Goal: Task Accomplishment & Management: Complete application form

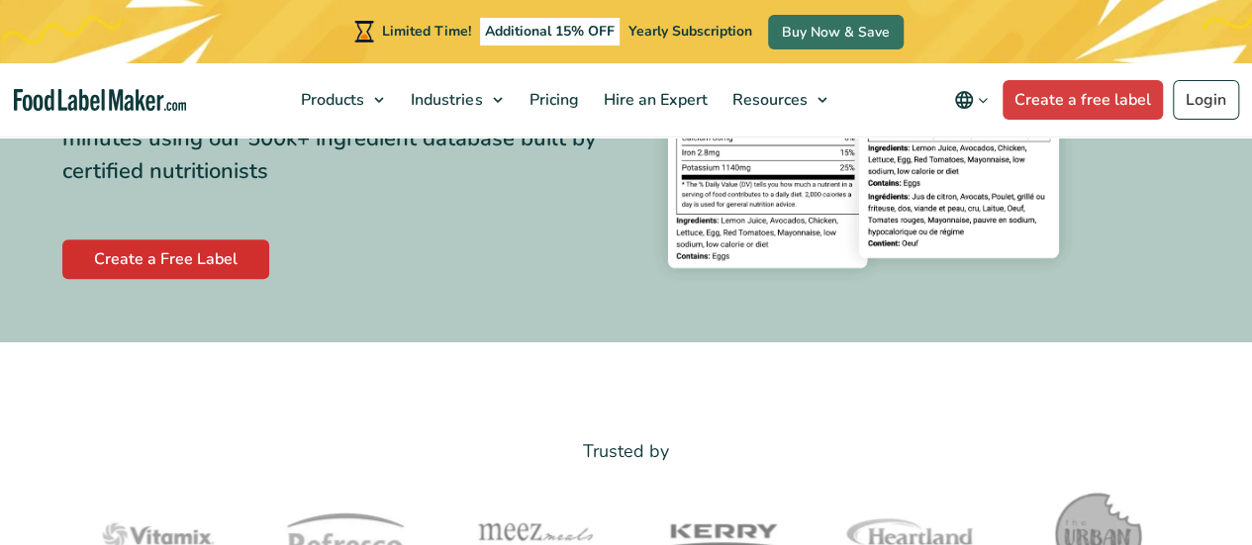
scroll to position [394, 0]
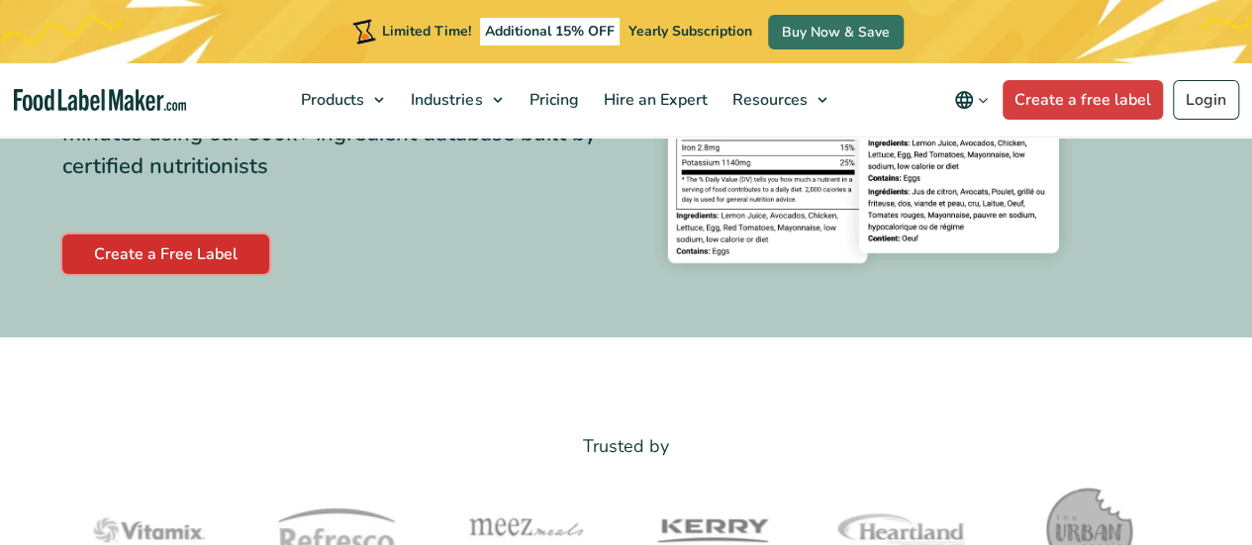
click at [179, 253] on link "Create a Free Label" at bounding box center [165, 255] width 207 height 40
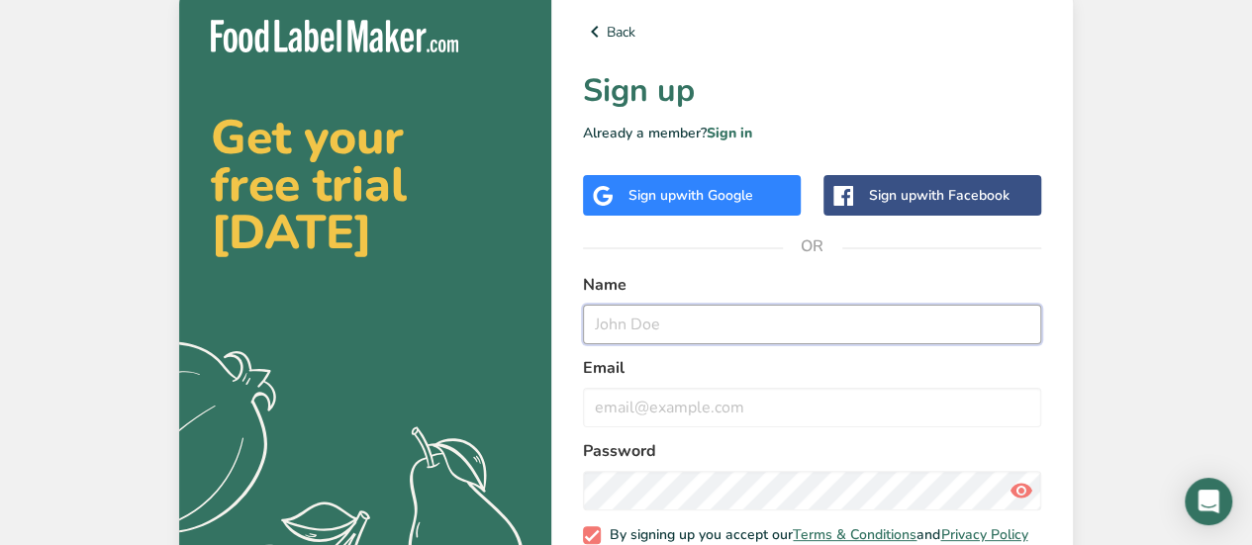
click at [705, 322] on input "text" at bounding box center [812, 325] width 458 height 40
type input "[PERSON_NAME]"
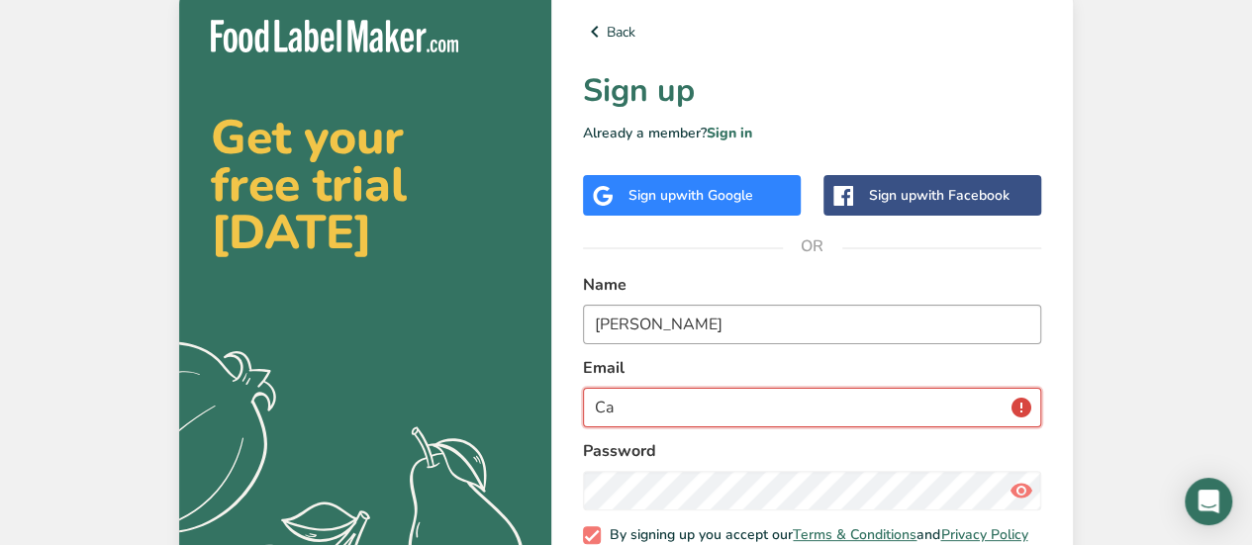
type input "C"
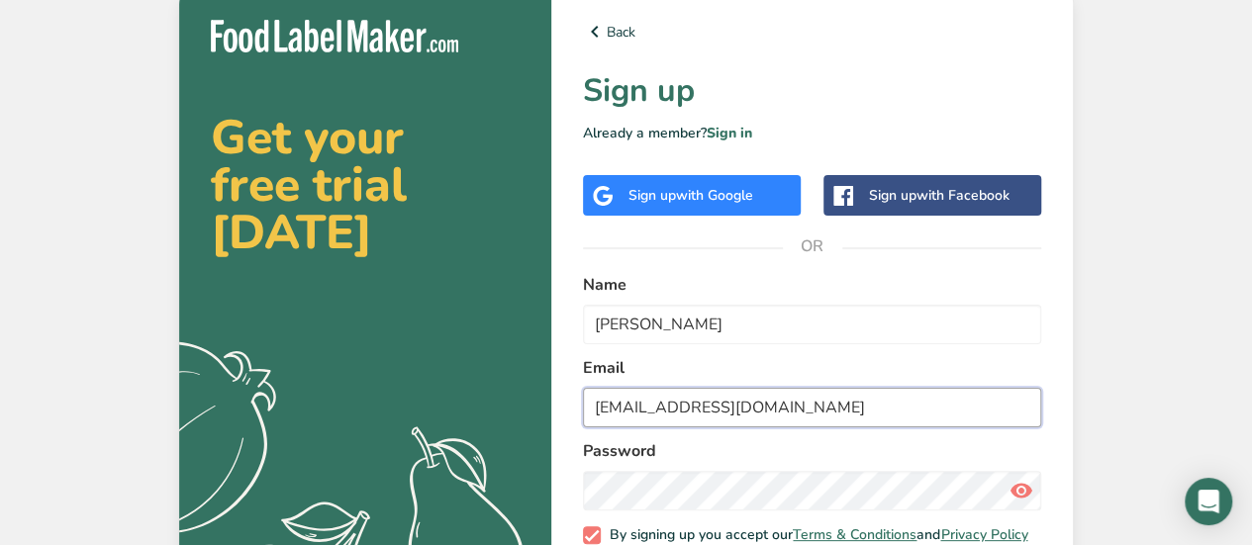
type input "[EMAIL_ADDRESS][DOMAIN_NAME]"
click at [1045, 295] on div "Back Sign up Already a member? Sign in Sign up with Google Sign up with Faceboo…" at bounding box center [812, 320] width 522 height 665
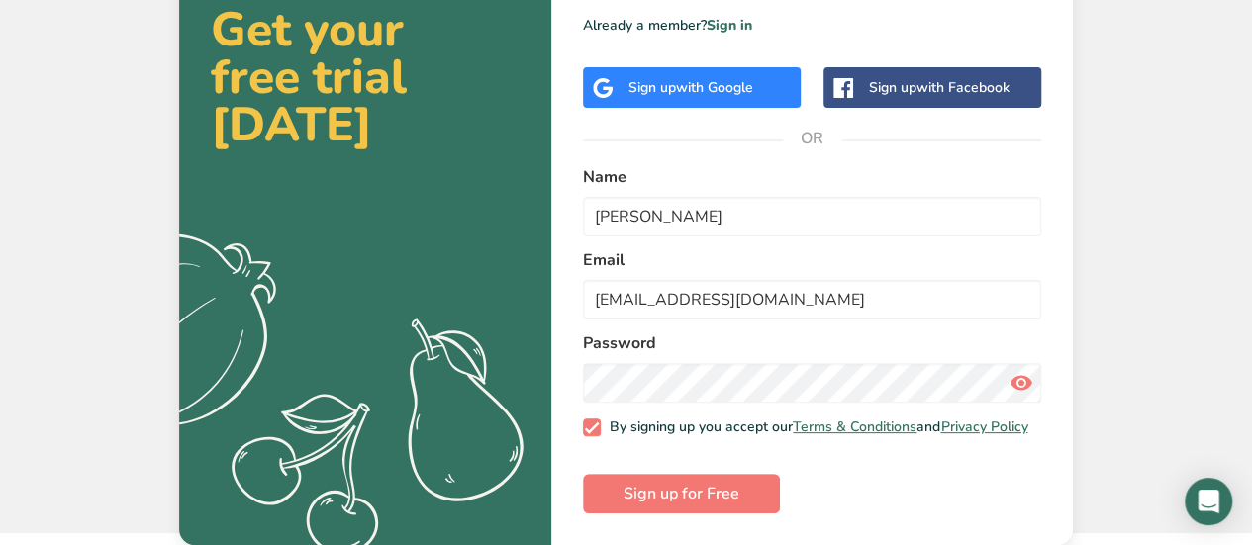
scroll to position [119, 0]
click at [1023, 370] on icon at bounding box center [1022, 383] width 24 height 36
click at [642, 486] on span "Sign up for Free" at bounding box center [682, 494] width 116 height 24
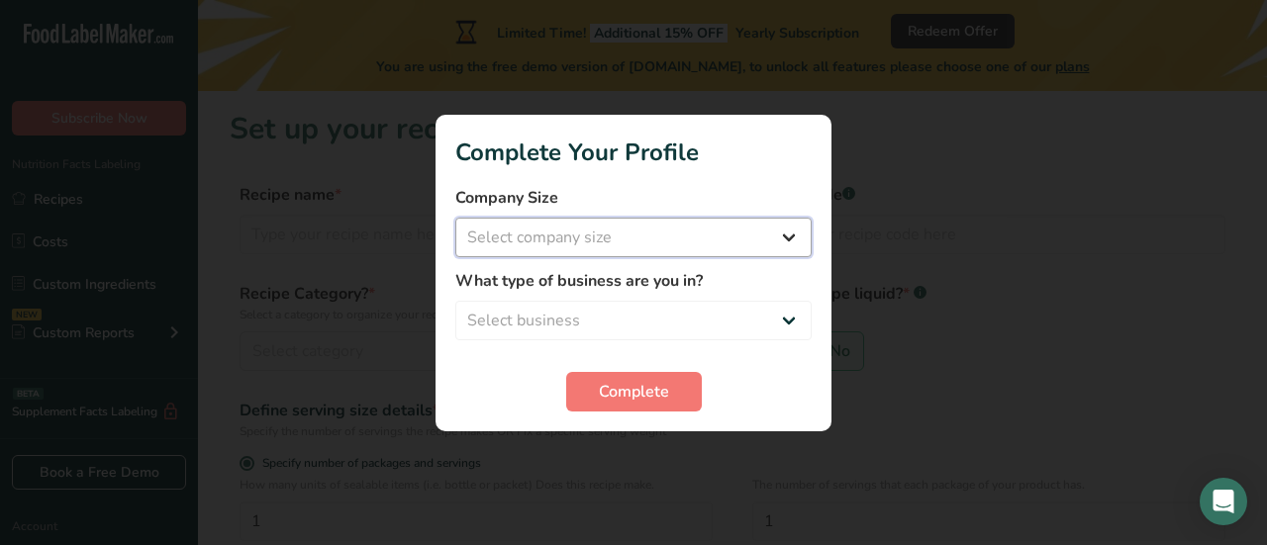
click at [652, 223] on select "Select company size Fewer than 10 Employees 10 to 50 Employees 51 to 500 Employ…" at bounding box center [633, 238] width 356 height 40
click at [609, 246] on select "Select company size Fewer than 10 Employees 10 to 50 Employees 51 to 500 Employ…" at bounding box center [633, 238] width 356 height 40
click at [788, 230] on select "Select company size Fewer than 10 Employees 10 to 50 Employees 51 to 500 Employ…" at bounding box center [633, 238] width 356 height 40
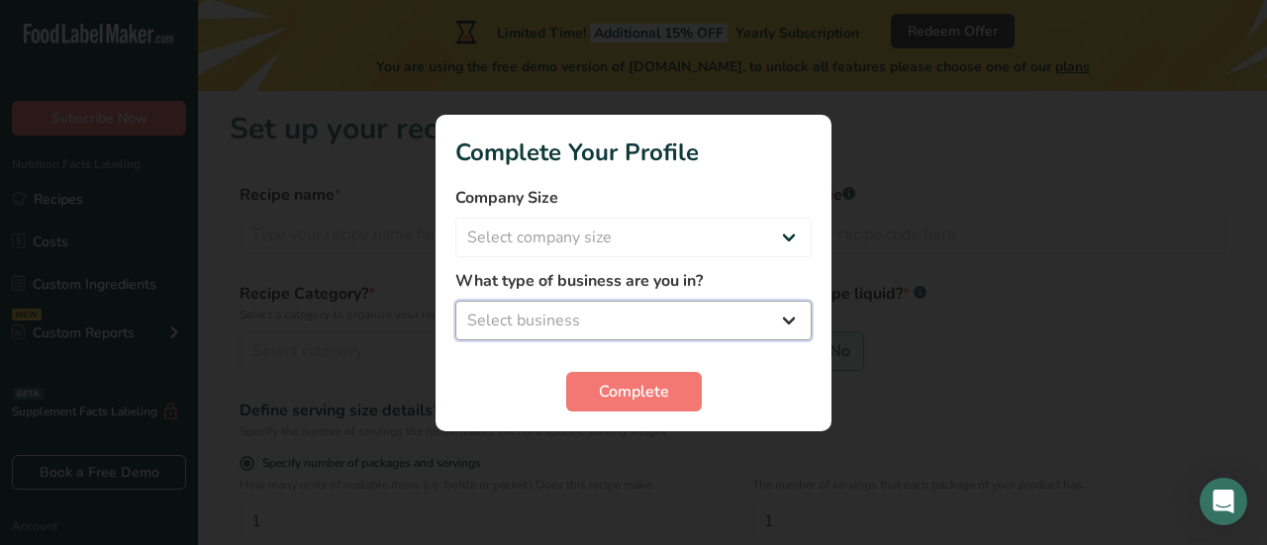
click at [778, 308] on select "Select business Packaged Food Manufacturer Restaurant & Cafe Bakery Meal Plans …" at bounding box center [633, 321] width 356 height 40
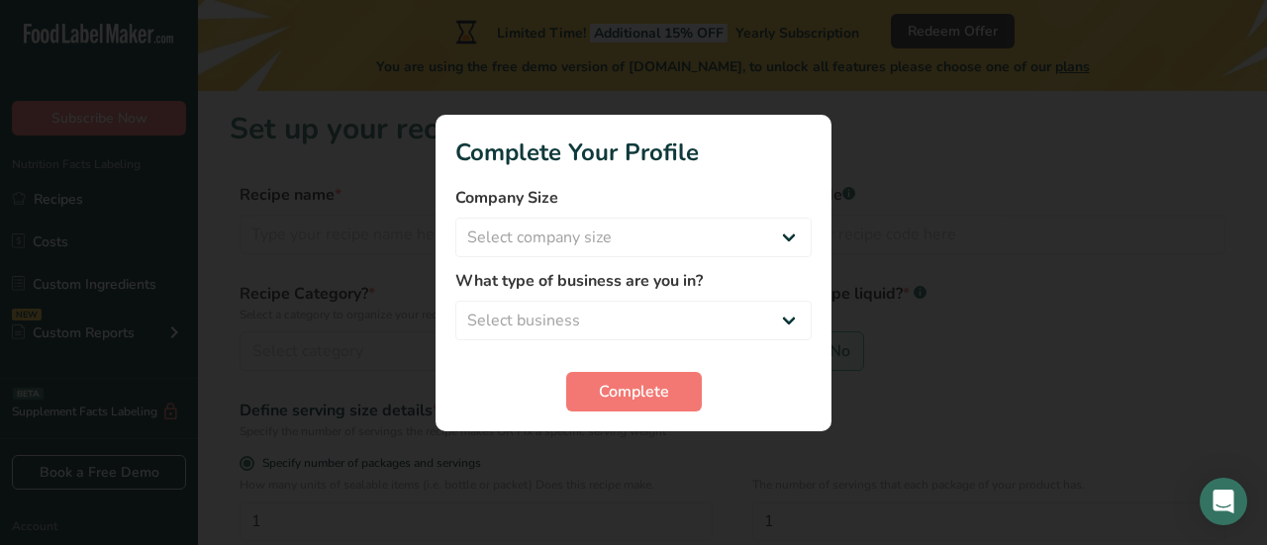
click at [647, 365] on form "Company Size Select company size Fewer than 10 Employees 10 to 50 Employees 51 …" at bounding box center [633, 299] width 356 height 226
click at [640, 380] on span "Complete" at bounding box center [634, 392] width 70 height 24
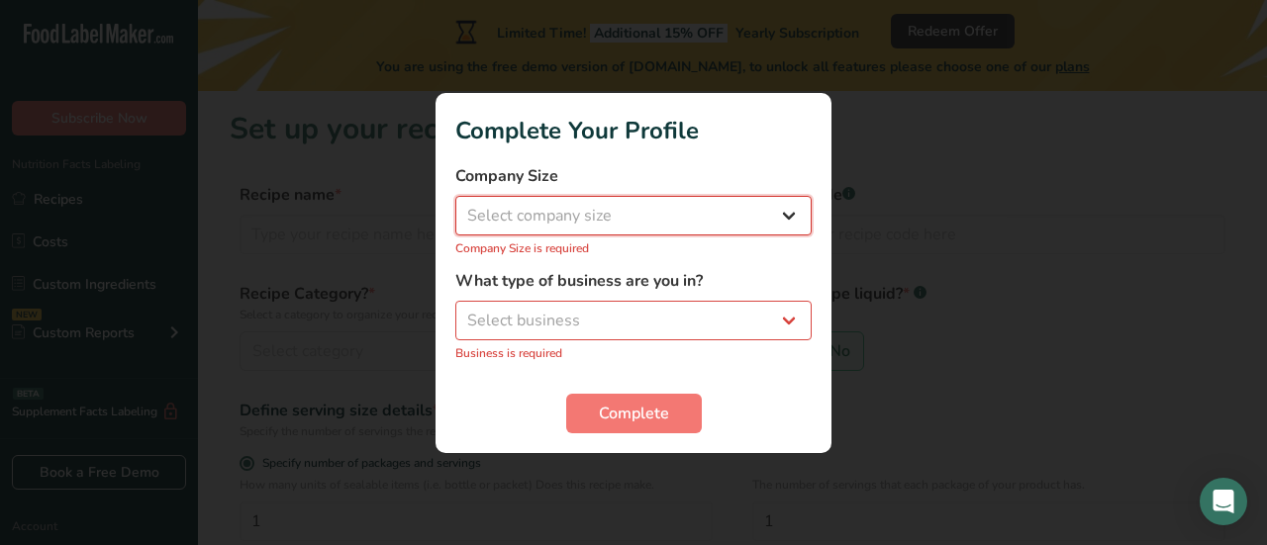
click at [574, 219] on select "Select company size Fewer than 10 Employees 10 to 50 Employees 51 to 500 Employ…" at bounding box center [633, 216] width 356 height 40
click at [584, 214] on select "Select company size Fewer than 10 Employees 10 to 50 Employees 51 to 500 Employ…" at bounding box center [633, 216] width 356 height 40
click at [569, 253] on p "Company Size is required" at bounding box center [633, 249] width 356 height 18
click at [588, 211] on select "Select company size Fewer than 10 Employees 10 to 50 Employees 51 to 500 Employ…" at bounding box center [633, 216] width 356 height 40
select select "1"
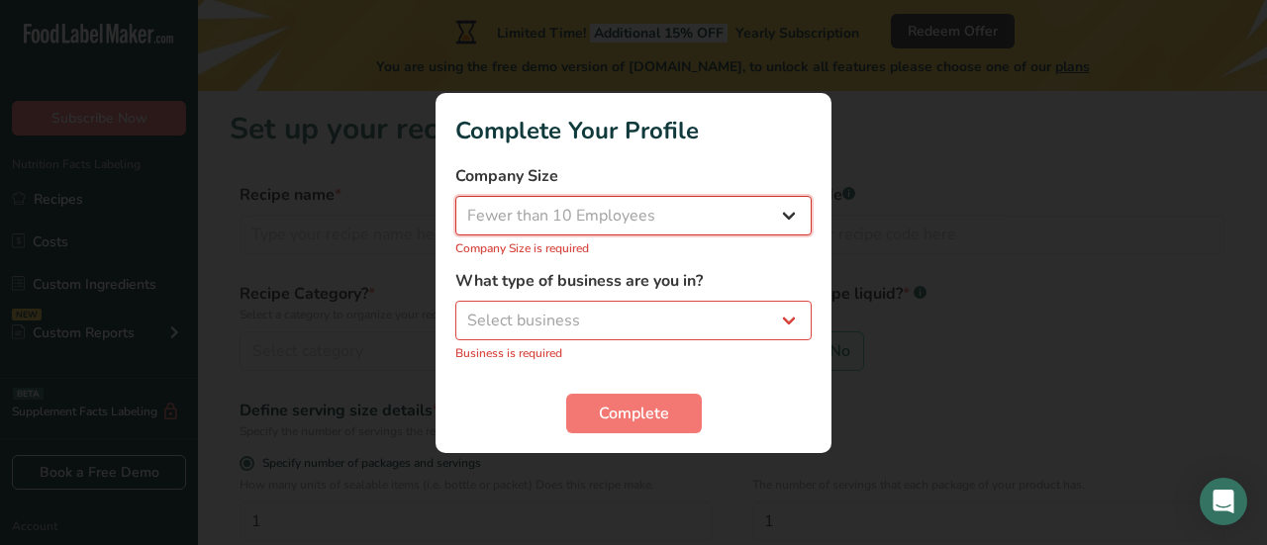
click at [455, 206] on select "Select company size Fewer than 10 Employees 10 to 50 Employees 51 to 500 Employ…" at bounding box center [633, 216] width 356 height 40
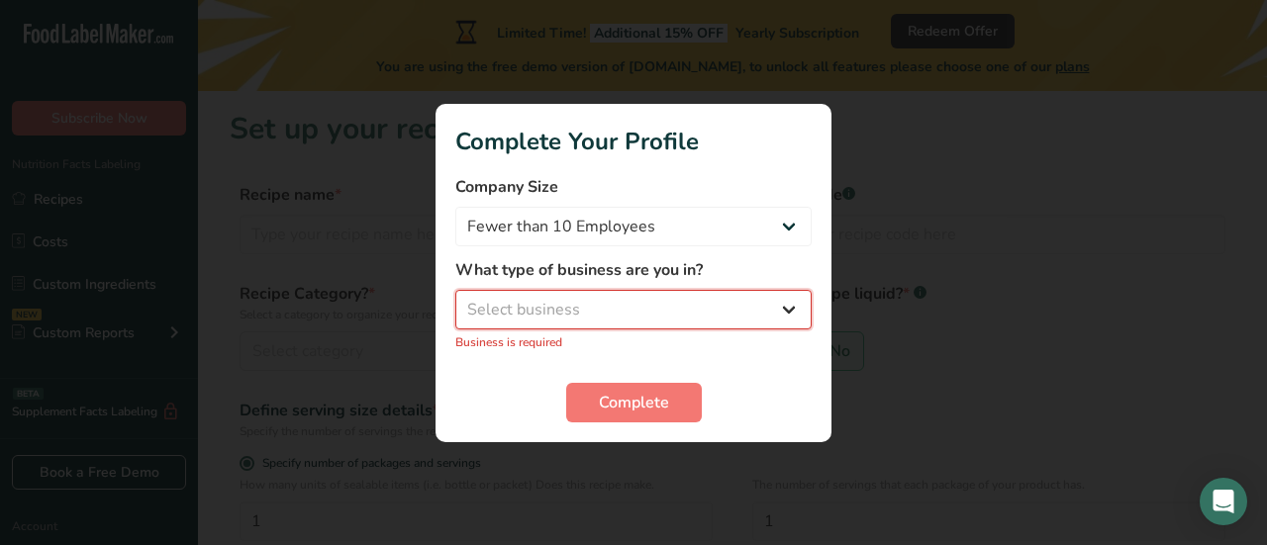
click at [600, 311] on select "Select business Packaged Food Manufacturer Restaurant & Cafe Bakery Meal Plans …" at bounding box center [633, 310] width 356 height 40
select select "3"
click at [455, 300] on select "Select business Packaged Food Manufacturer Restaurant & Cafe Bakery Meal Plans …" at bounding box center [633, 310] width 356 height 40
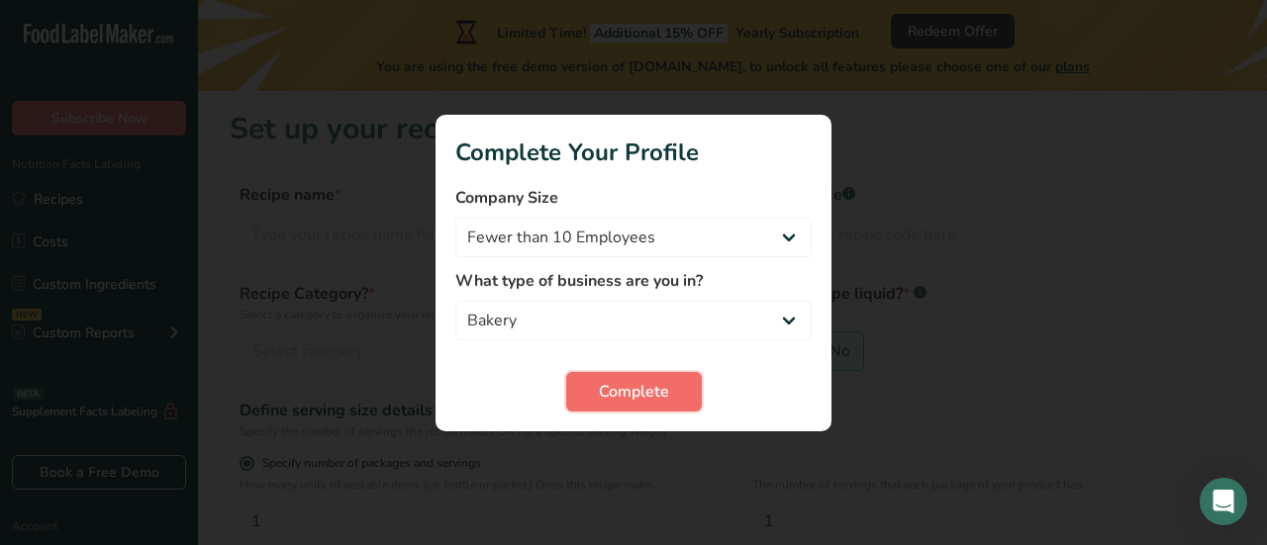
click at [633, 399] on span "Complete" at bounding box center [634, 392] width 70 height 24
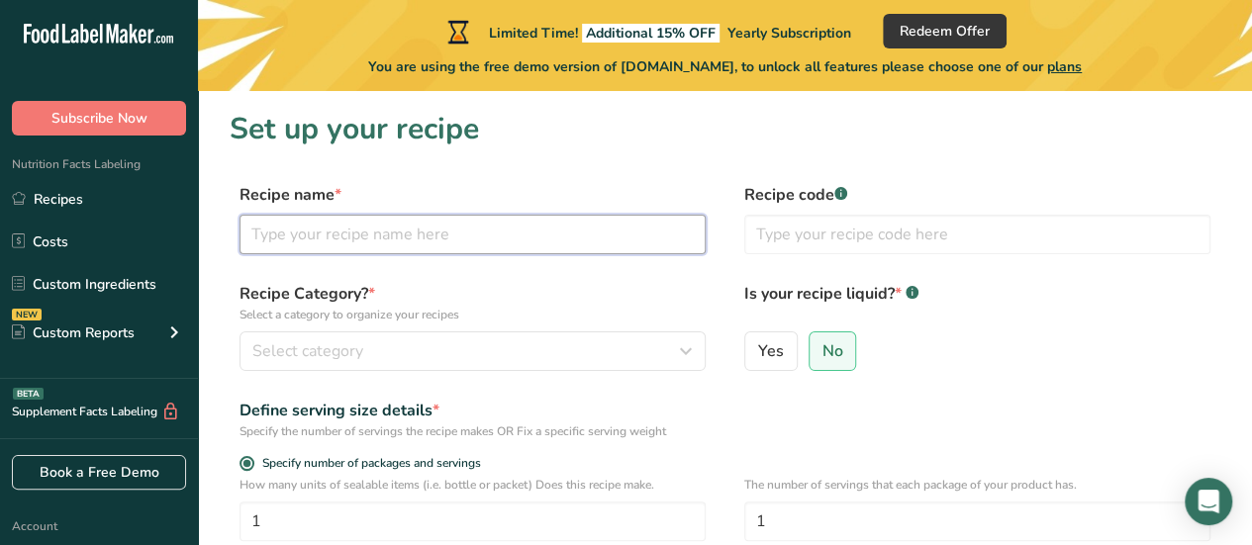
click at [455, 233] on input "text" at bounding box center [473, 235] width 466 height 40
type input "g"
type input "Pecan cookies"
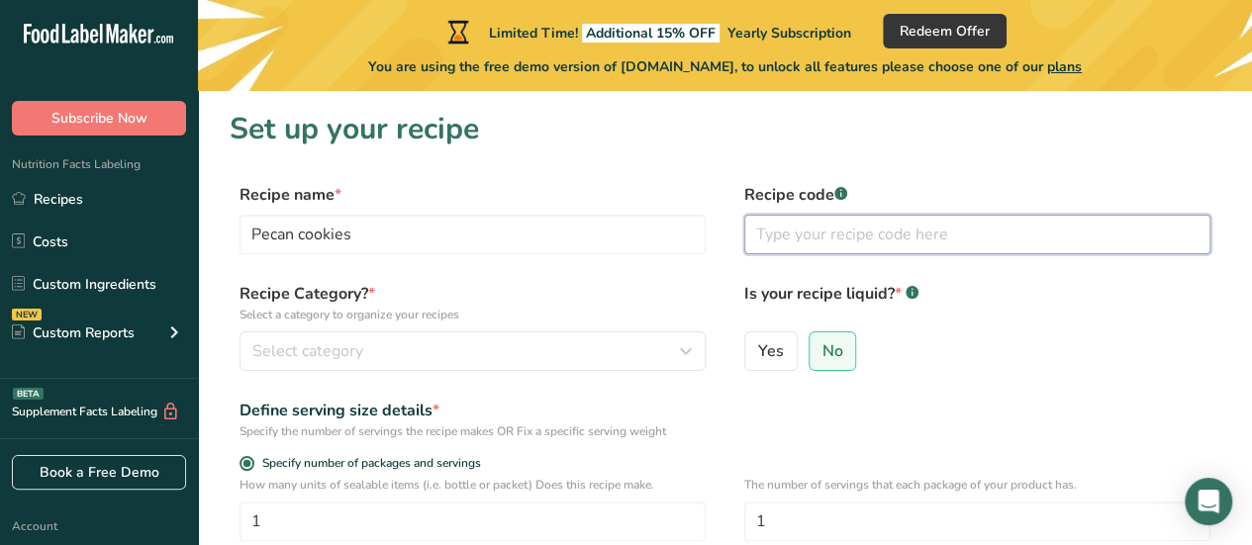
click at [796, 230] on input "text" at bounding box center [977, 235] width 466 height 40
type input "Pecan cookies"
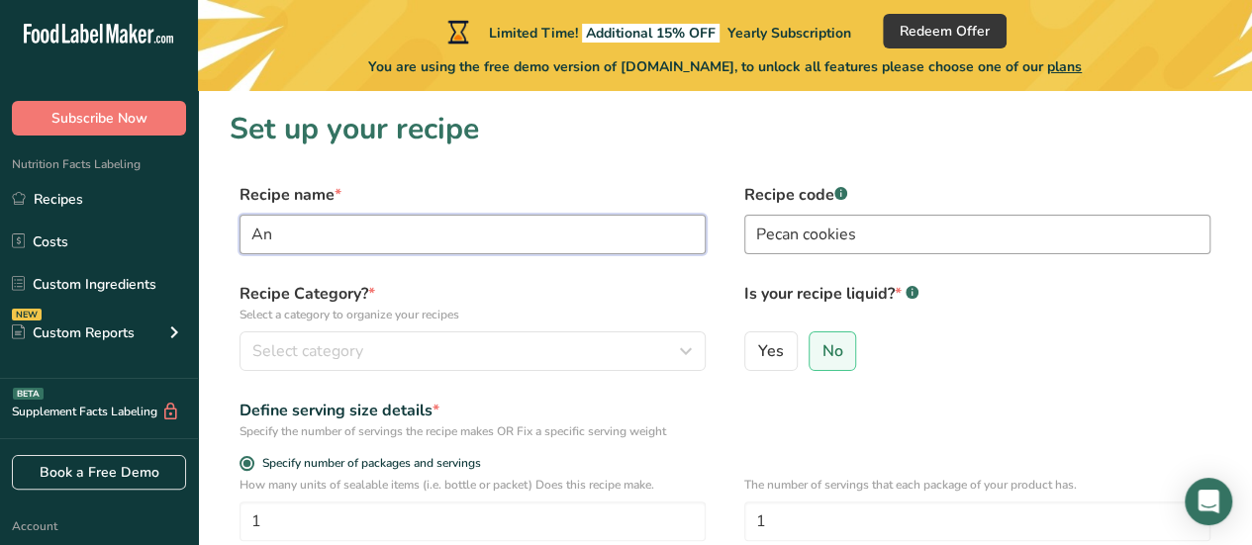
type input "A"
type input "B"
type input "Pecan cookies"
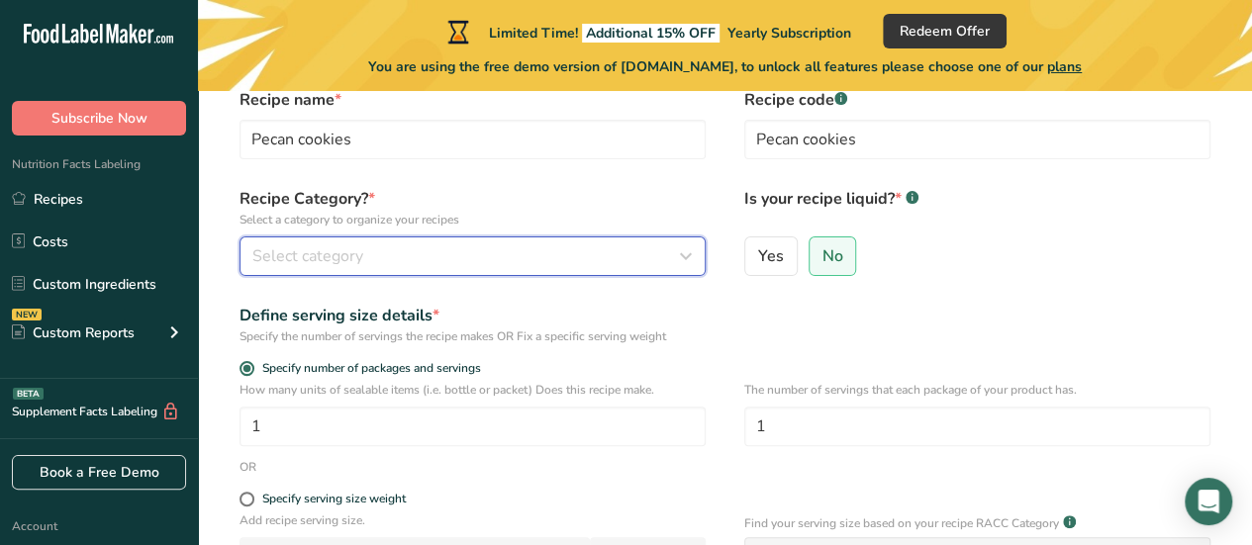
click at [393, 254] on div "Select category" at bounding box center [466, 257] width 429 height 24
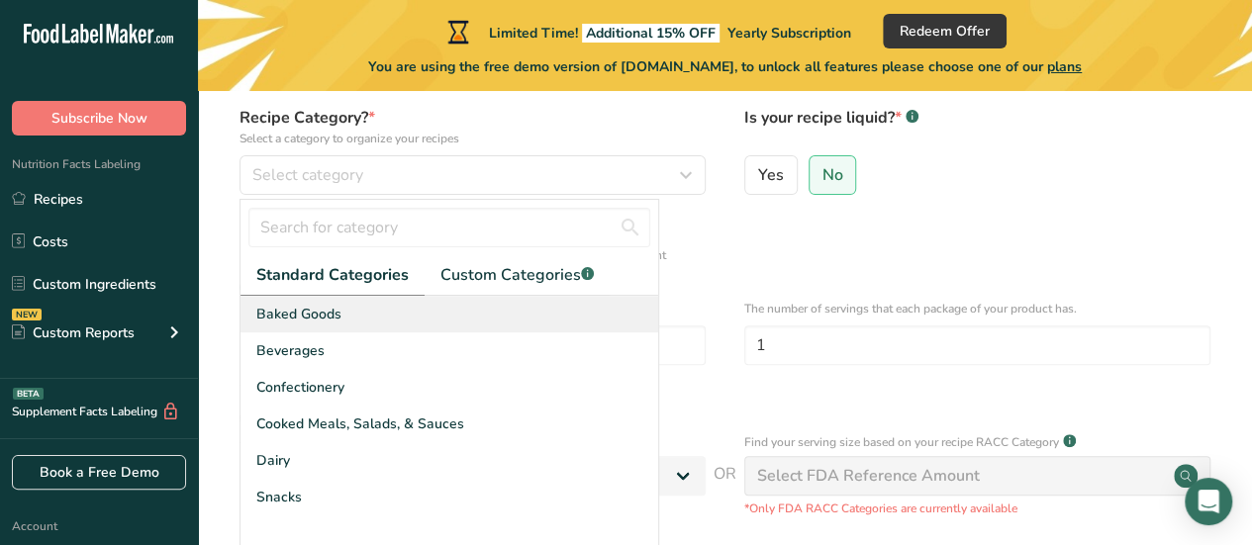
click at [321, 321] on div "Baked Goods" at bounding box center [450, 314] width 418 height 37
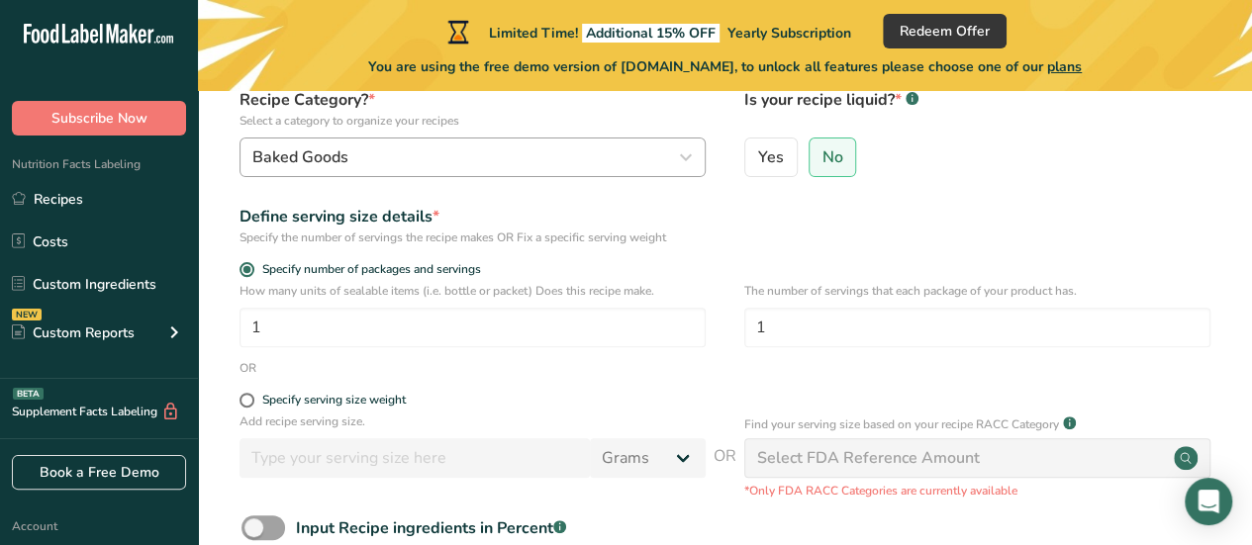
scroll to position [195, 0]
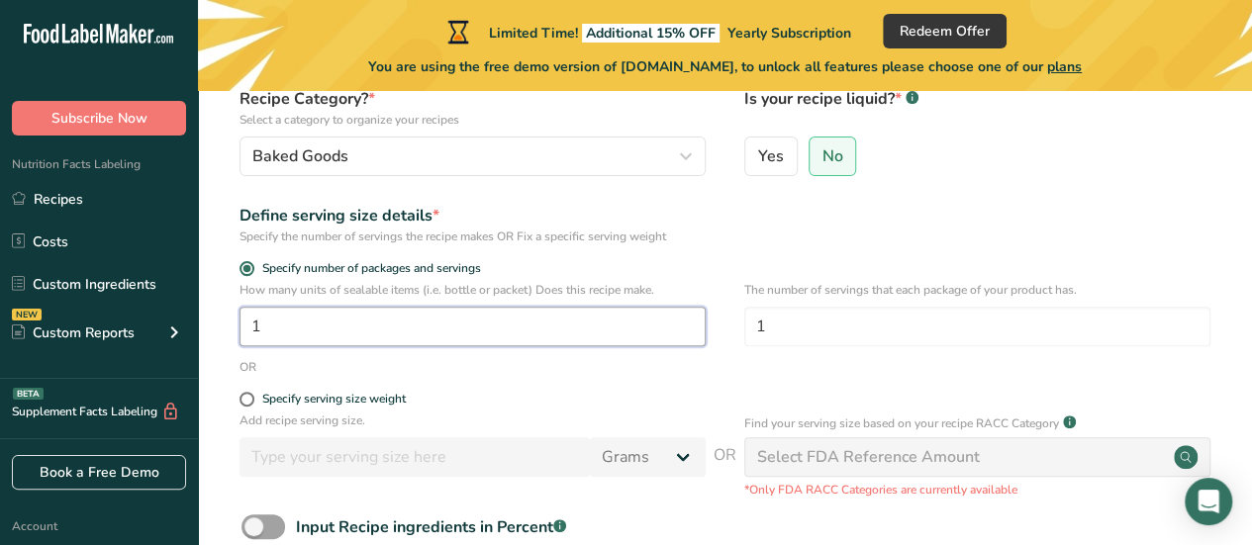
drag, startPoint x: 394, startPoint y: 330, endPoint x: 271, endPoint y: 332, distance: 122.8
click at [284, 333] on input "1" at bounding box center [473, 327] width 466 height 40
type input "12"
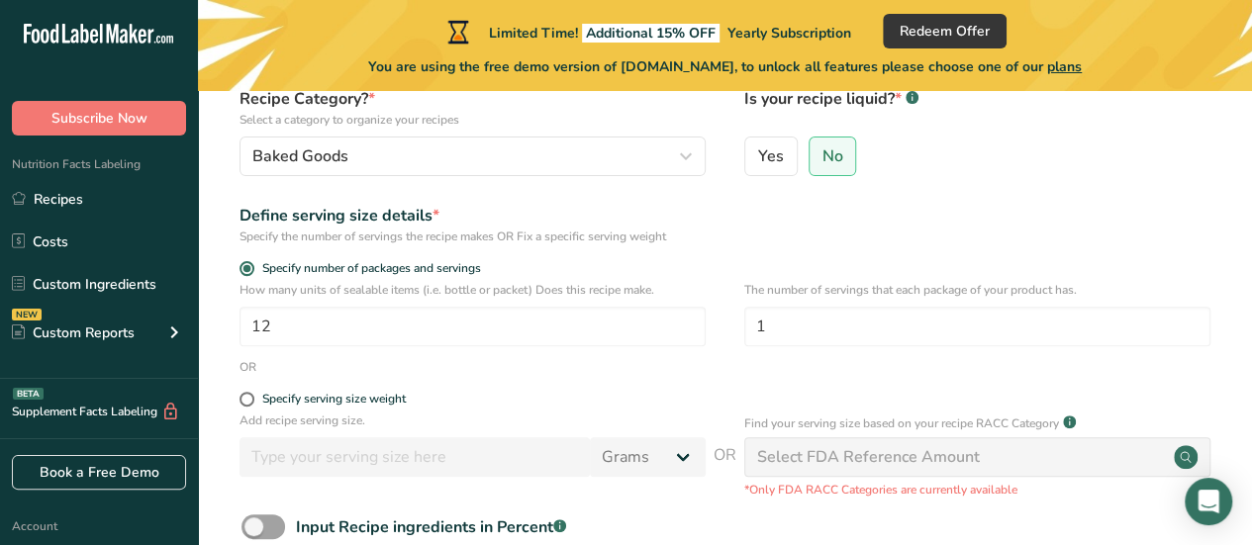
click at [781, 220] on div "Define serving size details * Specify the number of servings the recipe makes O…" at bounding box center [725, 225] width 991 height 42
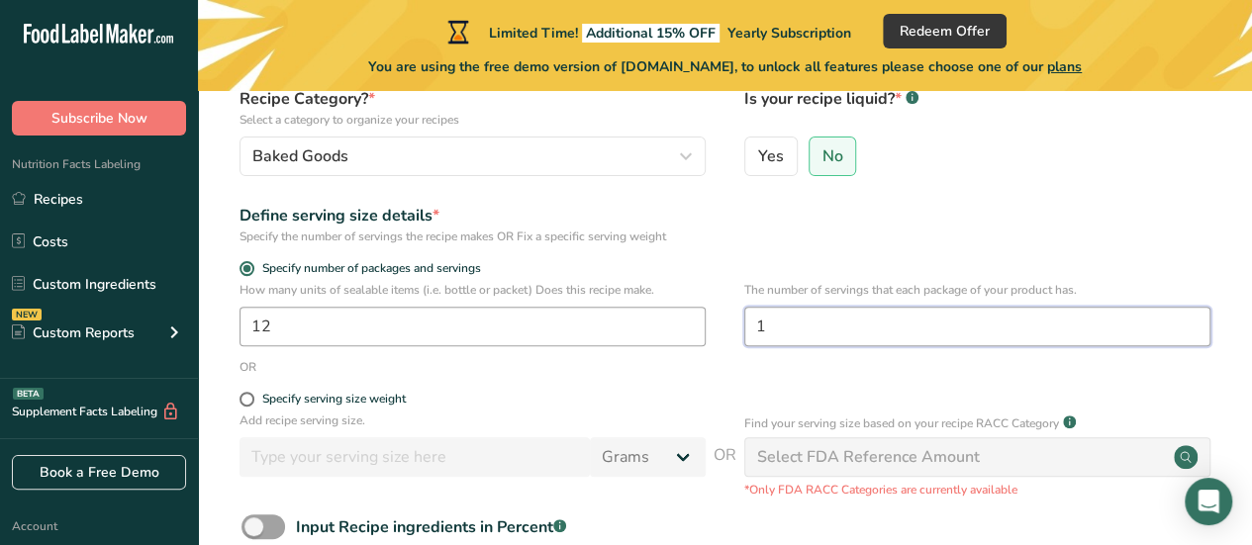
drag, startPoint x: 953, startPoint y: 336, endPoint x: 572, endPoint y: 336, distance: 381.1
click at [574, 338] on div "How many units of sealable items (i.e. bottle or packet) Does this recipe make.…" at bounding box center [725, 319] width 991 height 77
type input "12"
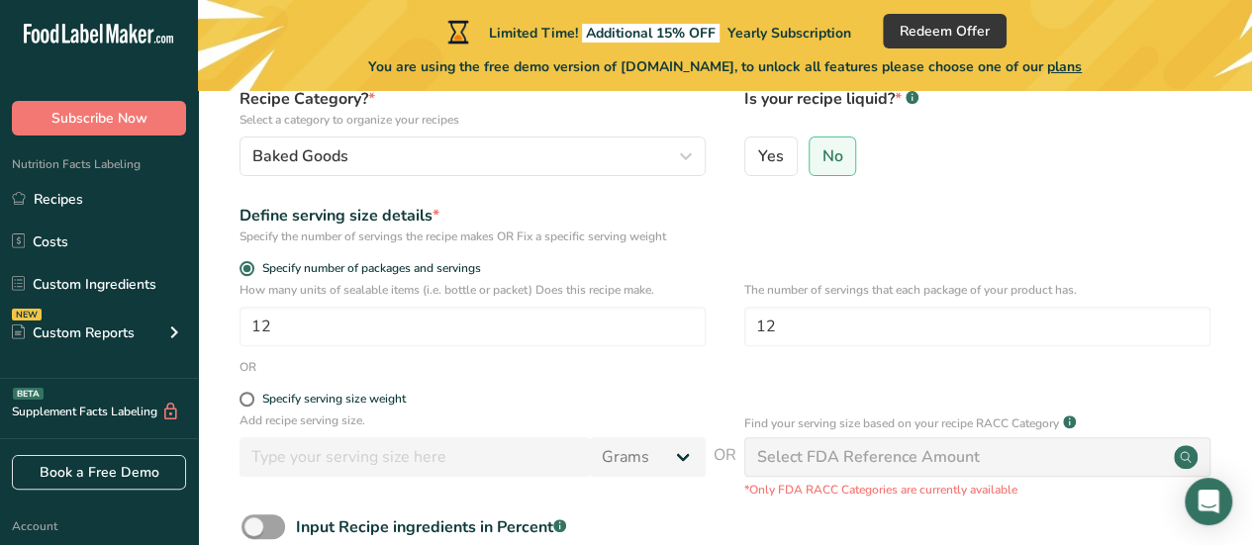
click at [509, 376] on form "Recipe name * Pecan cookies Recipe code .a-a{fill:#347362;}.b-a{fill:#fff;} Pec…" at bounding box center [725, 319] width 991 height 662
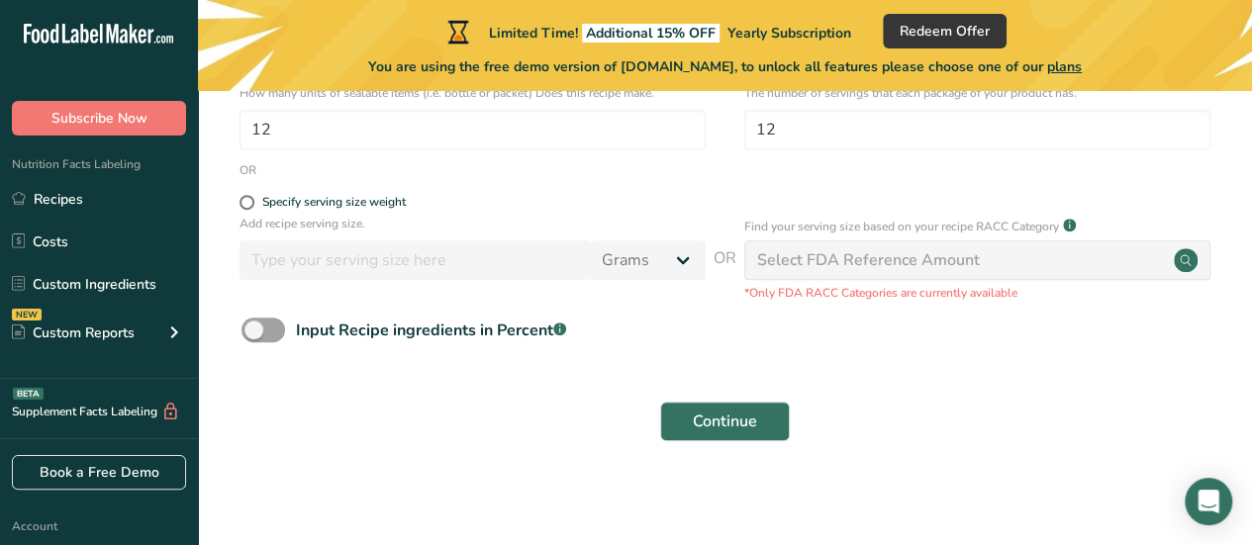
scroll to position [393, 0]
click at [247, 205] on span at bounding box center [247, 201] width 15 height 15
click at [247, 205] on input "Specify serving size weight" at bounding box center [246, 201] width 13 height 13
radio input "true"
radio input "false"
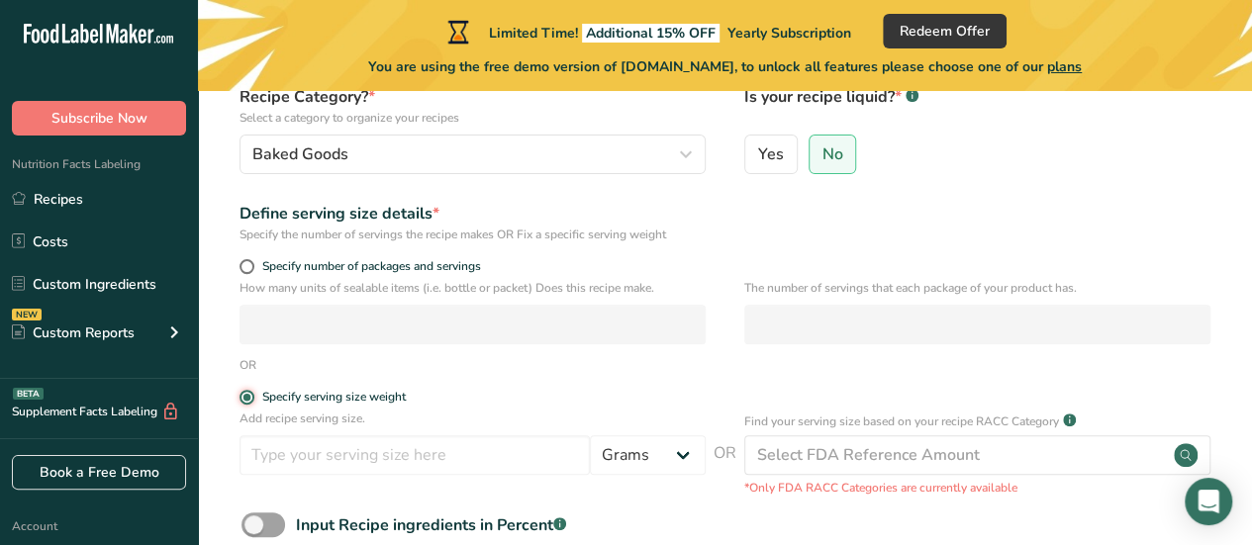
scroll to position [196, 0]
click at [249, 268] on span at bounding box center [247, 267] width 15 height 15
click at [249, 268] on input "Specify number of packages and servings" at bounding box center [246, 267] width 13 height 13
radio input "true"
radio input "false"
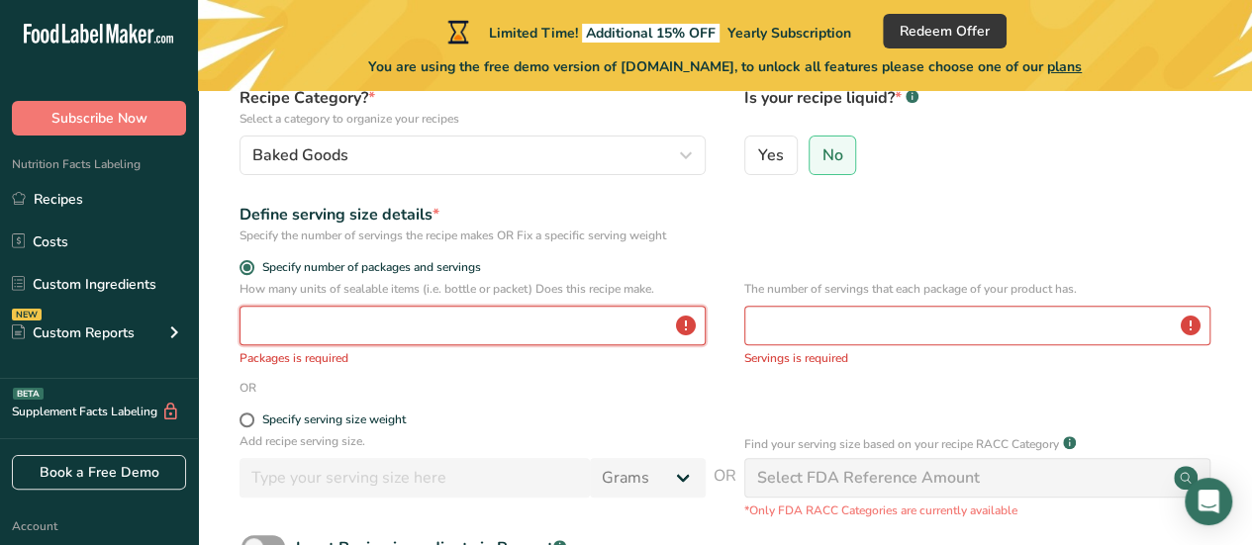
click at [333, 330] on input "number" at bounding box center [473, 326] width 466 height 40
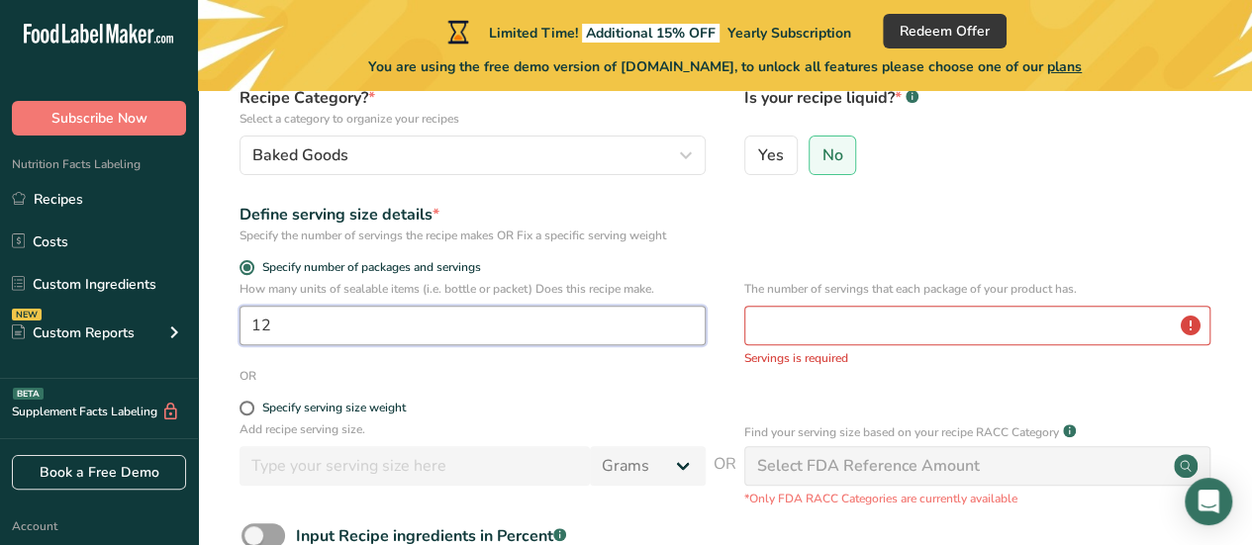
type input "12"
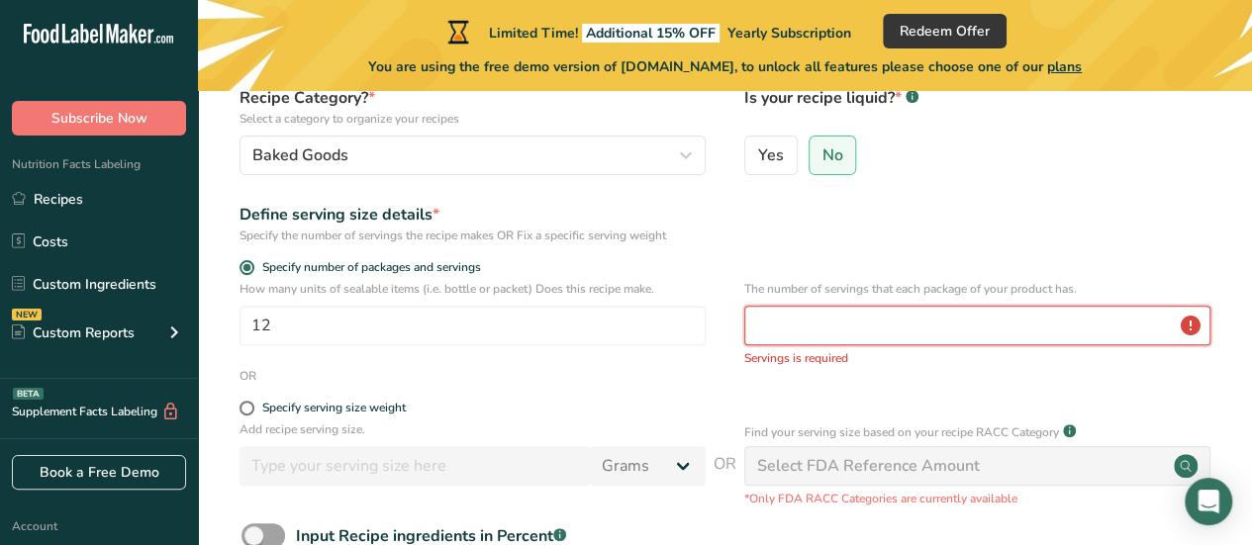
click at [794, 326] on input "number" at bounding box center [977, 326] width 466 height 40
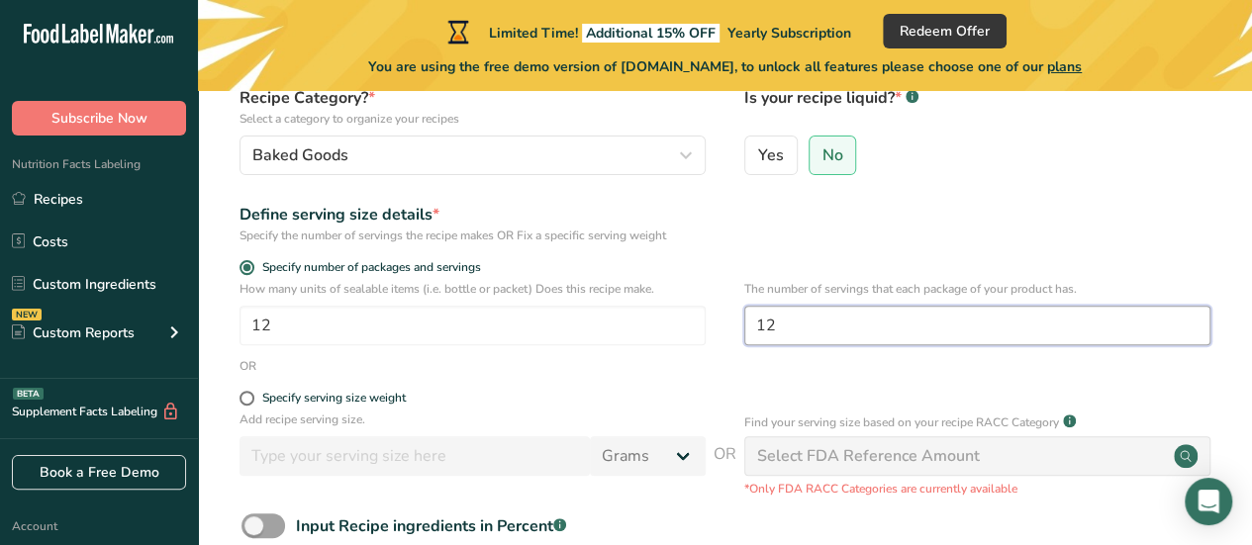
type input "12"
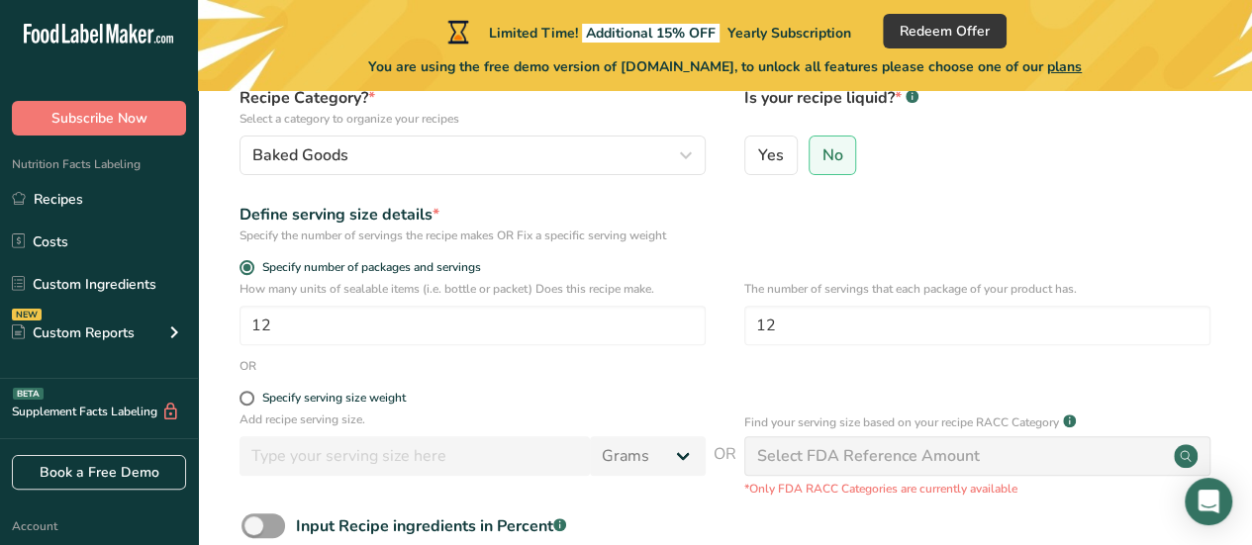
click at [737, 258] on form "Recipe name * Pecan cookies Recipe code .a-a{fill:#347362;}.b-a{fill:#fff;} Pec…" at bounding box center [725, 318] width 991 height 662
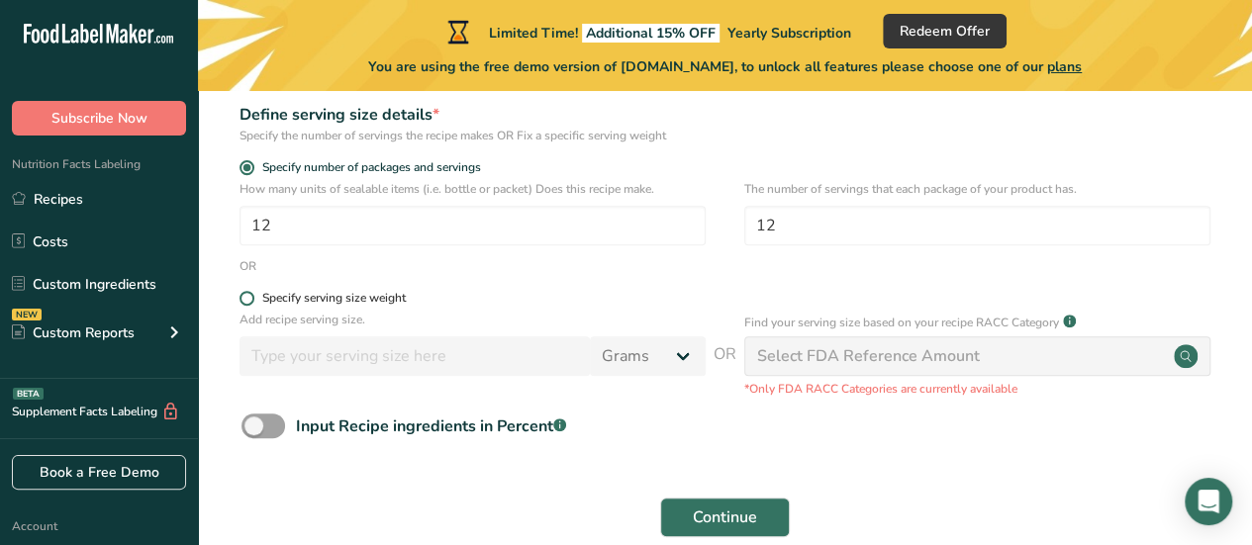
scroll to position [295, 0]
click at [244, 299] on span at bounding box center [247, 299] width 15 height 15
click at [244, 299] on input "Specify serving size weight" at bounding box center [246, 299] width 13 height 13
radio input "true"
radio input "false"
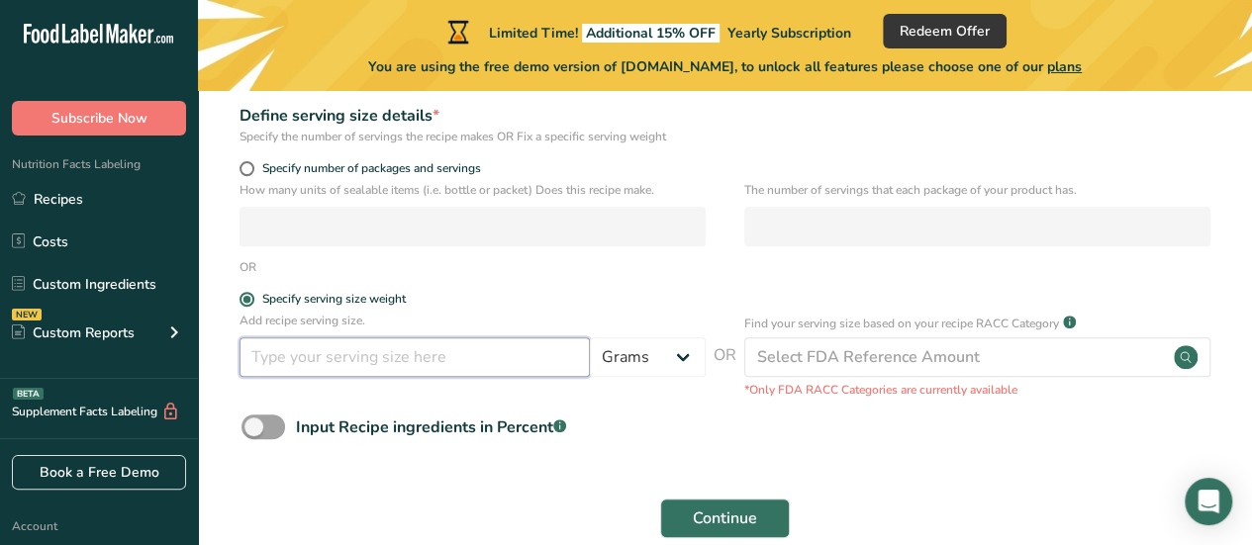
click at [455, 358] on input "number" at bounding box center [415, 358] width 350 height 40
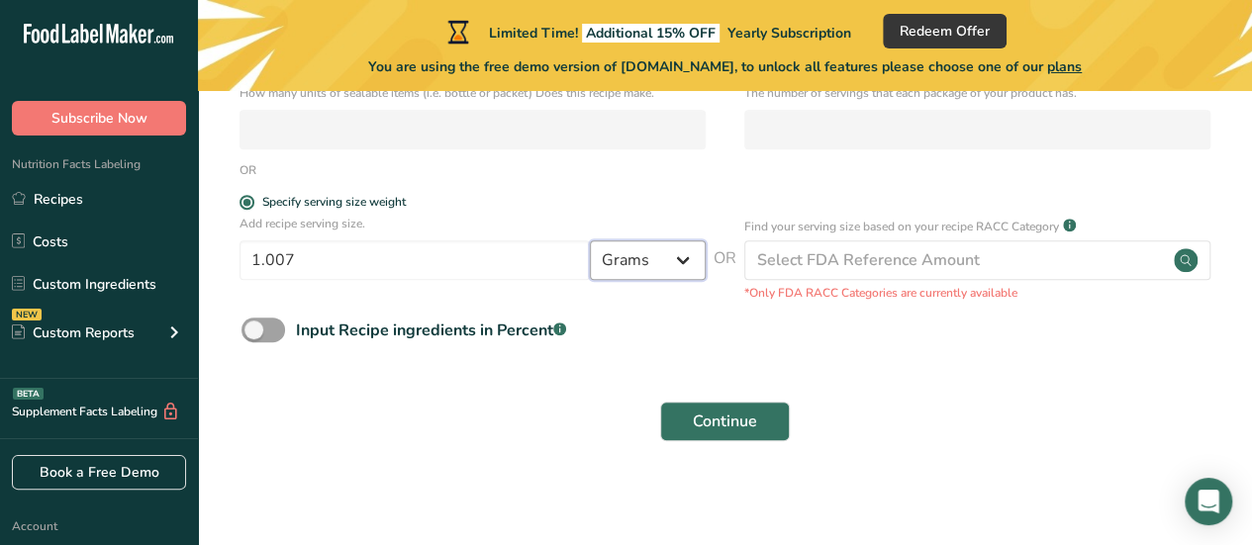
scroll to position [393, 0]
click at [676, 264] on select "Grams kg mg mcg lb oz l mL fl oz tbsp tsp cup qt gallon" at bounding box center [648, 260] width 116 height 40
click at [681, 264] on select "Grams kg mg mcg lb oz l mL fl oz tbsp tsp cup qt gallon" at bounding box center [648, 260] width 116 height 40
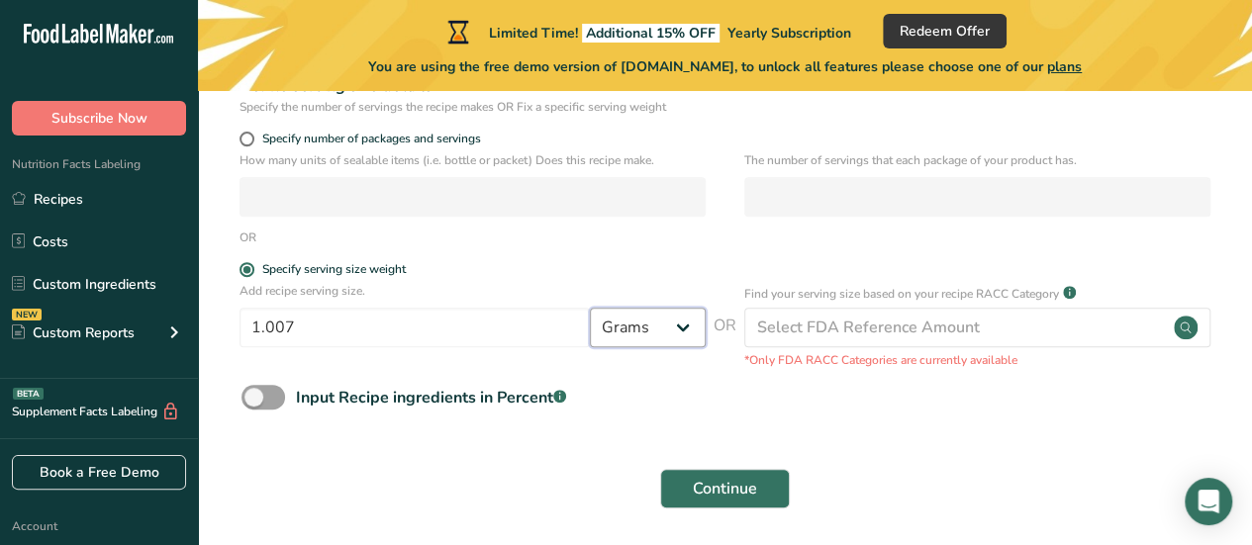
scroll to position [323, 0]
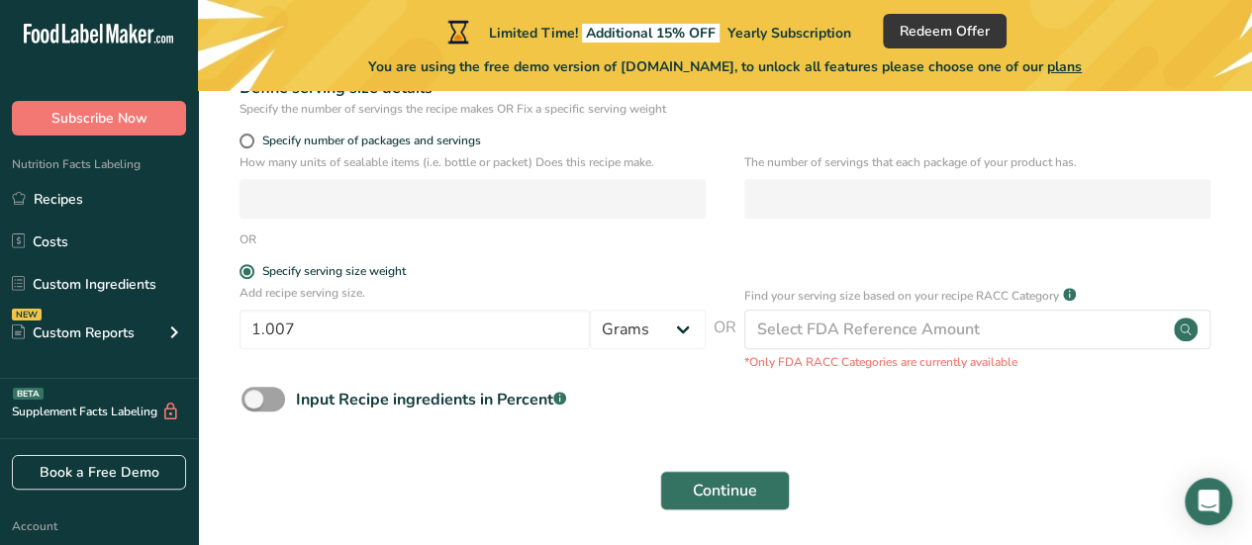
click at [742, 249] on form "Recipe name * Pecan cookies Recipe code .a-a{fill:#347362;}.b-a{fill:#fff;} Pec…" at bounding box center [725, 191] width 991 height 662
drag, startPoint x: 384, startPoint y: 327, endPoint x: 0, endPoint y: 150, distance: 422.6
click at [0, 224] on div ".a-20{fill:#fff;} Subscribe Now Nutrition Facts Labeling Recipes Costs Custom I…" at bounding box center [626, 147] width 1252 height 940
click at [660, 471] on button "Continue" at bounding box center [725, 491] width 130 height 40
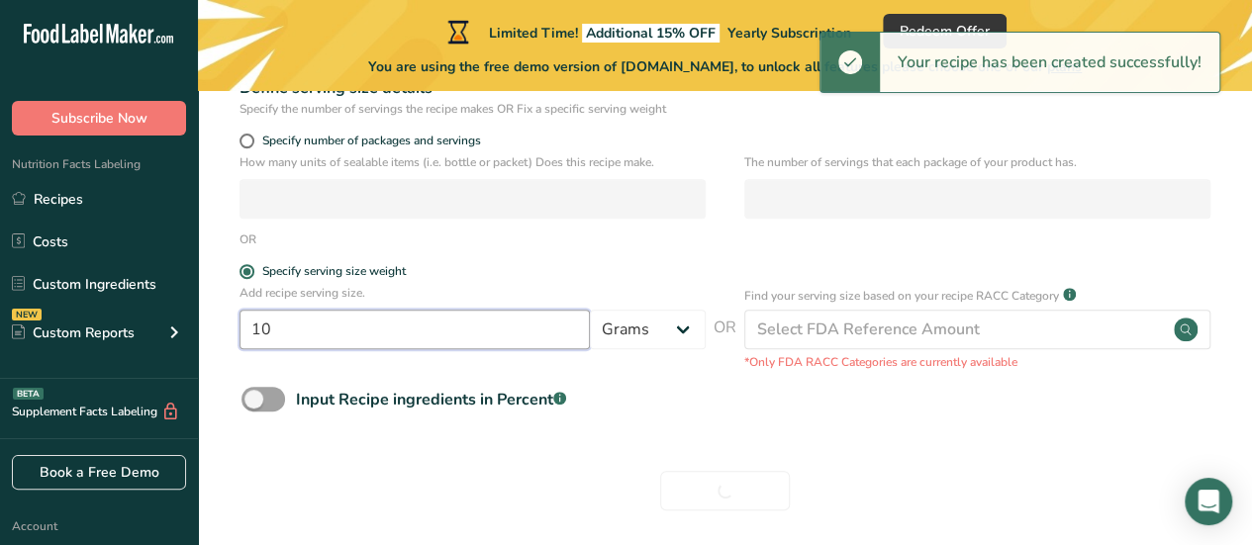
type input "1"
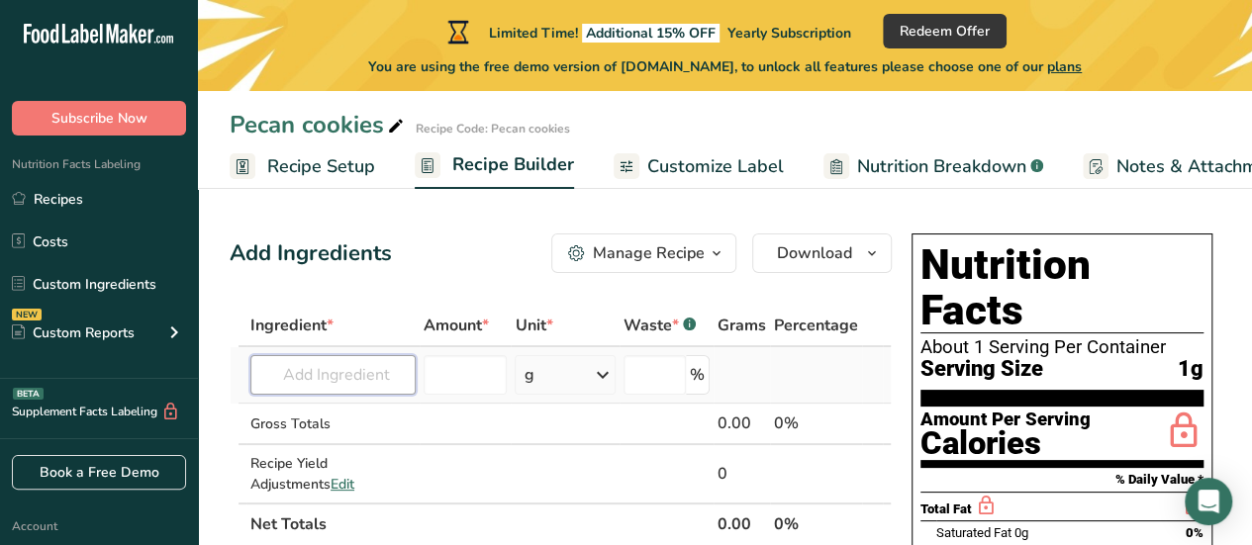
drag, startPoint x: 326, startPoint y: 377, endPoint x: 360, endPoint y: 377, distance: 34.6
click at [327, 377] on input "text" at bounding box center [332, 375] width 165 height 40
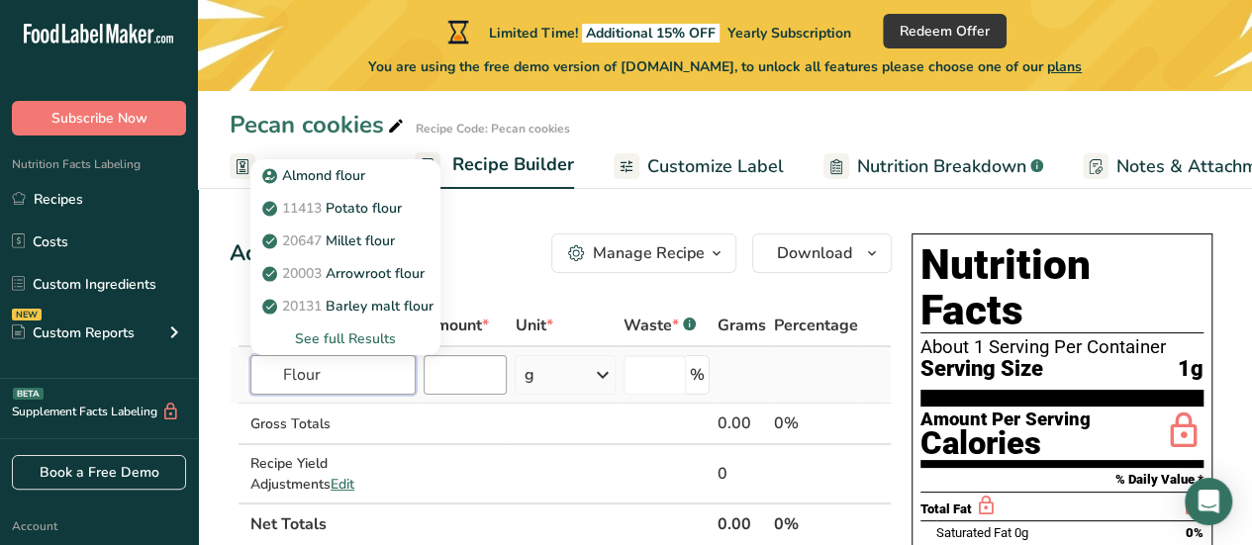
drag, startPoint x: 408, startPoint y: 357, endPoint x: 432, endPoint y: 369, distance: 26.6
click at [410, 357] on input "Flour" at bounding box center [332, 375] width 165 height 40
type input "Flour"
click at [443, 377] on input "number" at bounding box center [466, 375] width 84 height 40
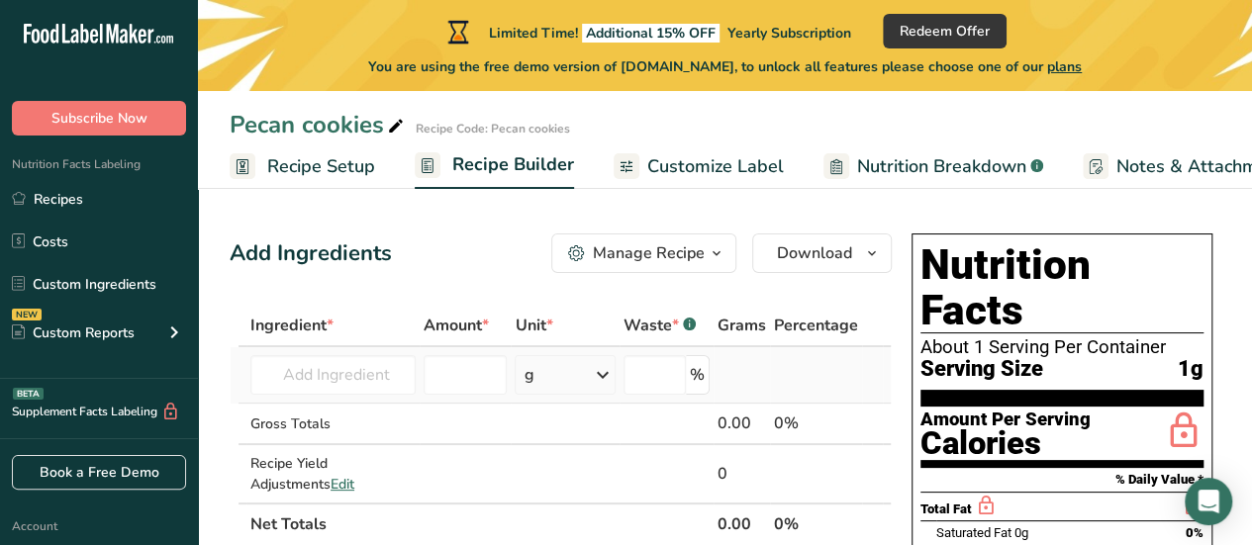
click at [602, 371] on icon at bounding box center [603, 375] width 24 height 36
click at [477, 372] on input "number" at bounding box center [466, 375] width 84 height 40
click at [318, 381] on input "text" at bounding box center [332, 375] width 165 height 40
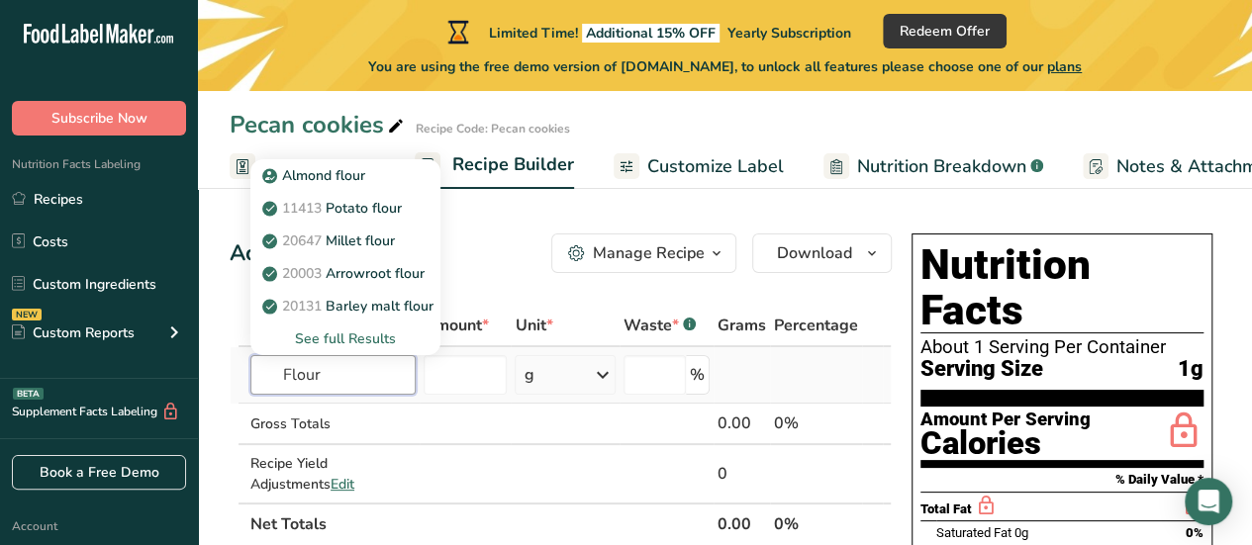
type input "Flour"
click at [362, 332] on div "See full Results" at bounding box center [345, 339] width 158 height 21
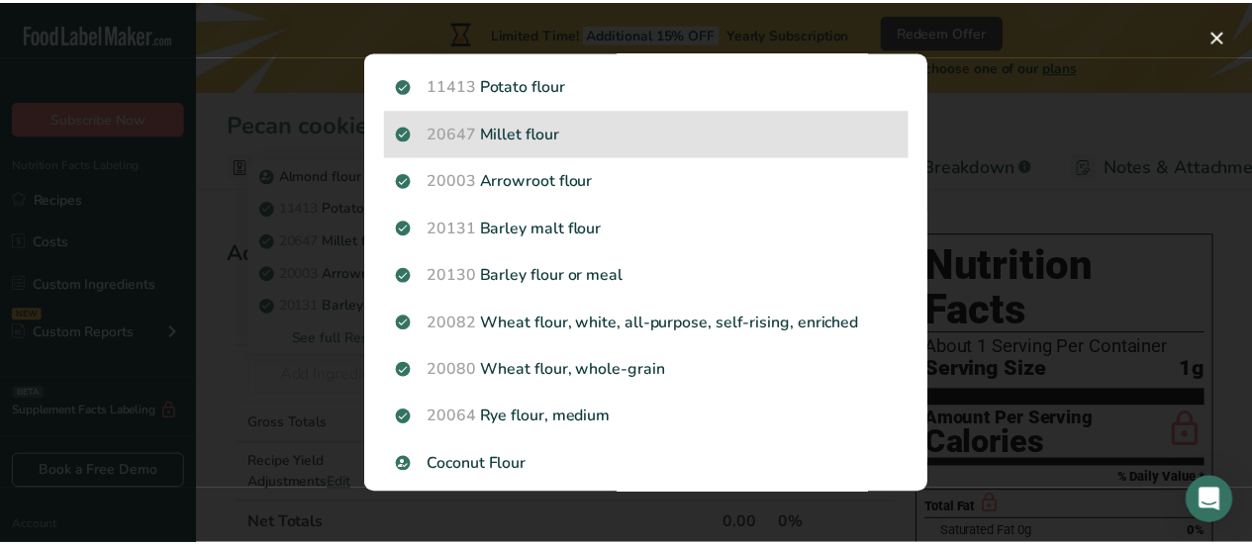
scroll to position [97, 0]
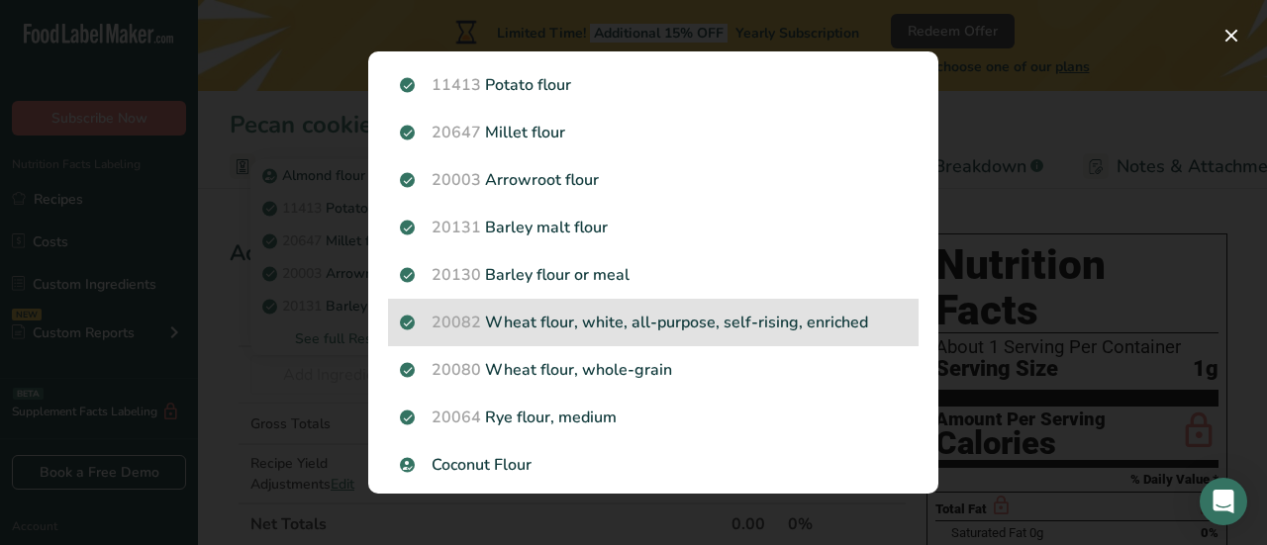
click at [678, 302] on div "20082 Wheat flour, white, all-purpose, self-rising, enriched" at bounding box center [653, 323] width 531 height 48
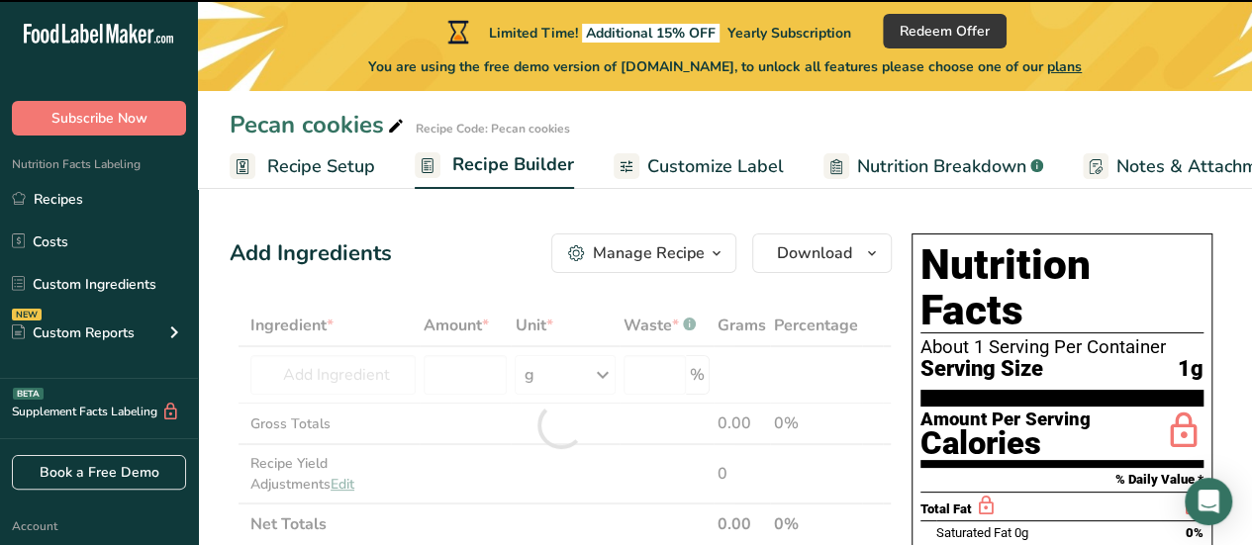
type input "0"
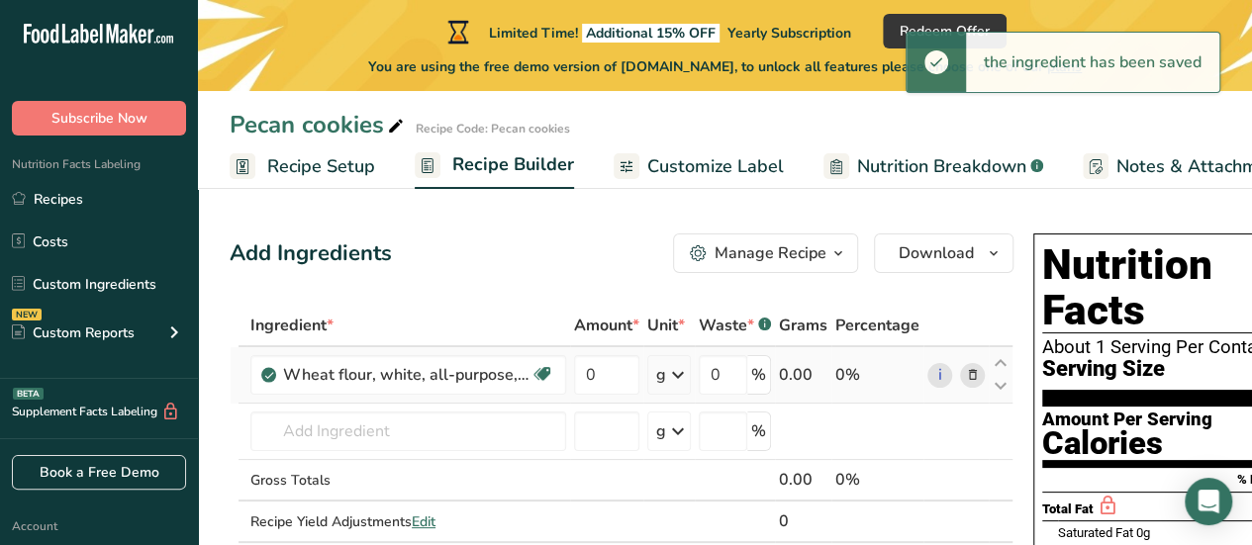
click at [677, 379] on icon at bounding box center [678, 375] width 24 height 36
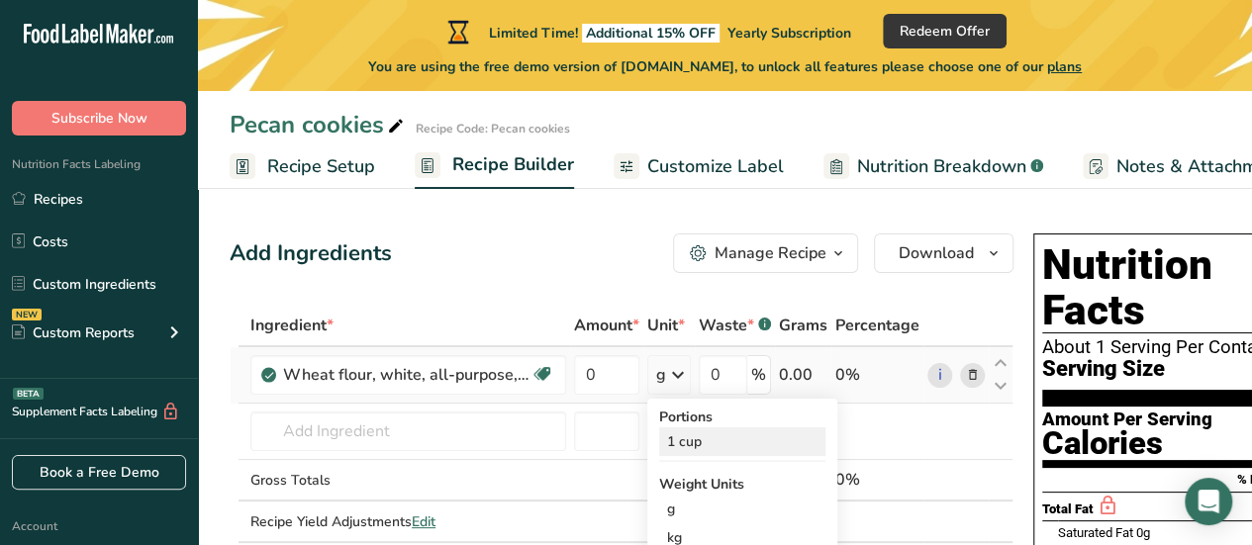
click at [695, 433] on div "1 cup" at bounding box center [742, 442] width 166 height 29
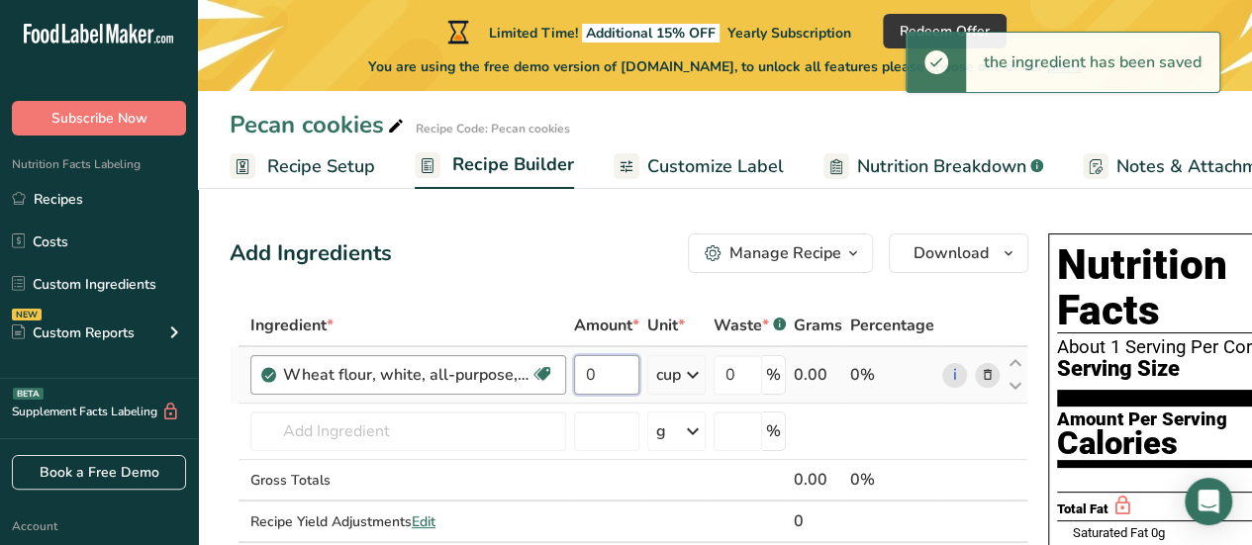
drag, startPoint x: 617, startPoint y: 379, endPoint x: 532, endPoint y: 361, distance: 87.0
click at [536, 365] on tr "Wheat flour, white, all-purpose, self-rising, enriched Dairy free Vegan Vegetar…" at bounding box center [629, 375] width 797 height 56
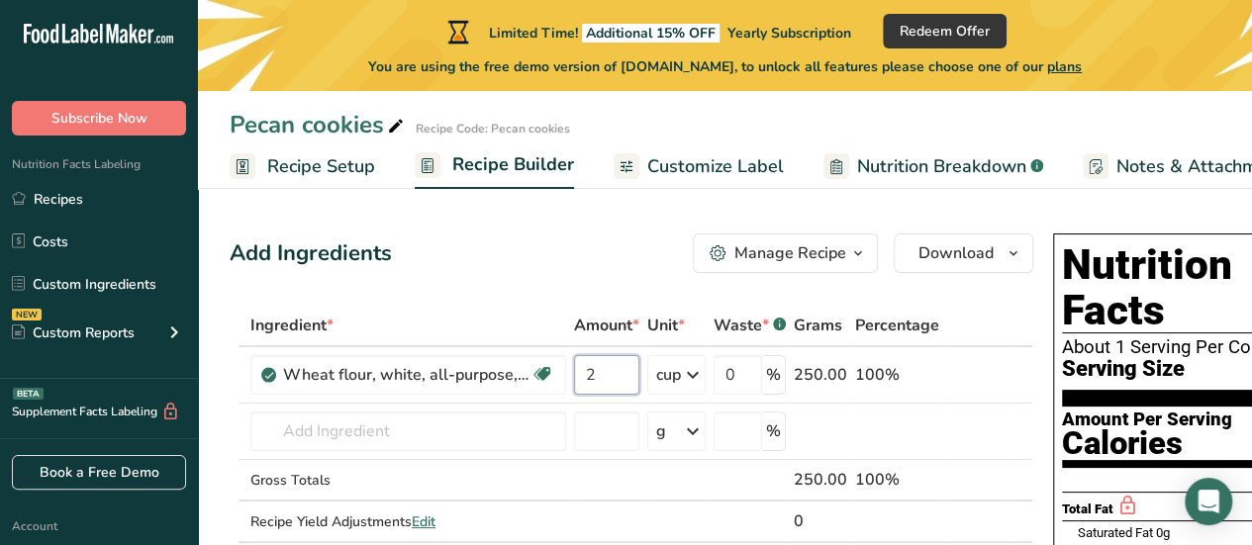
type input "2"
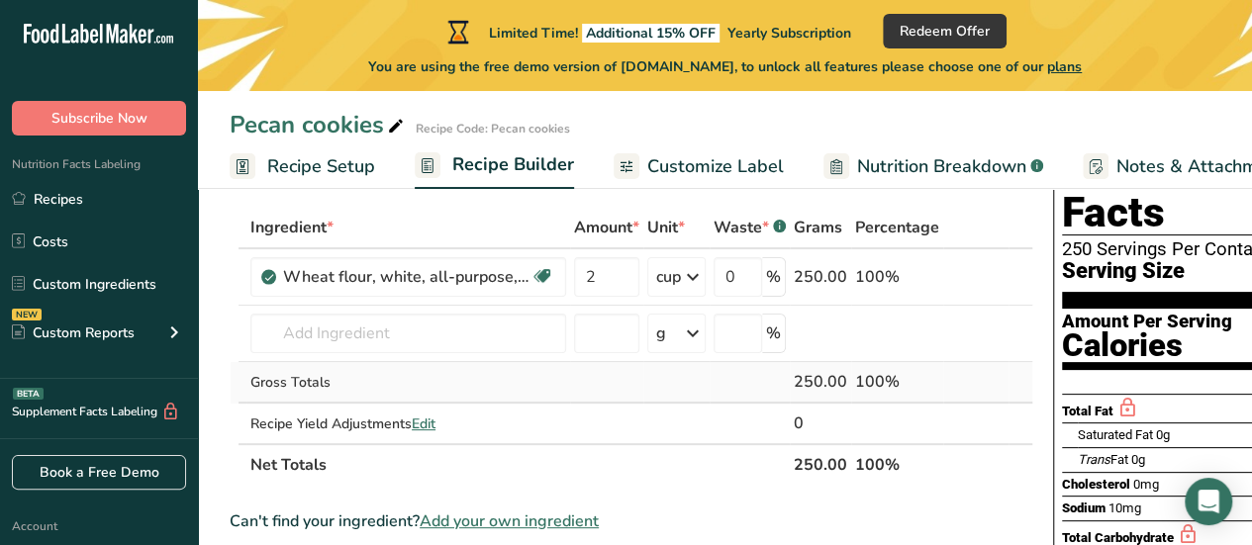
scroll to position [99, 0]
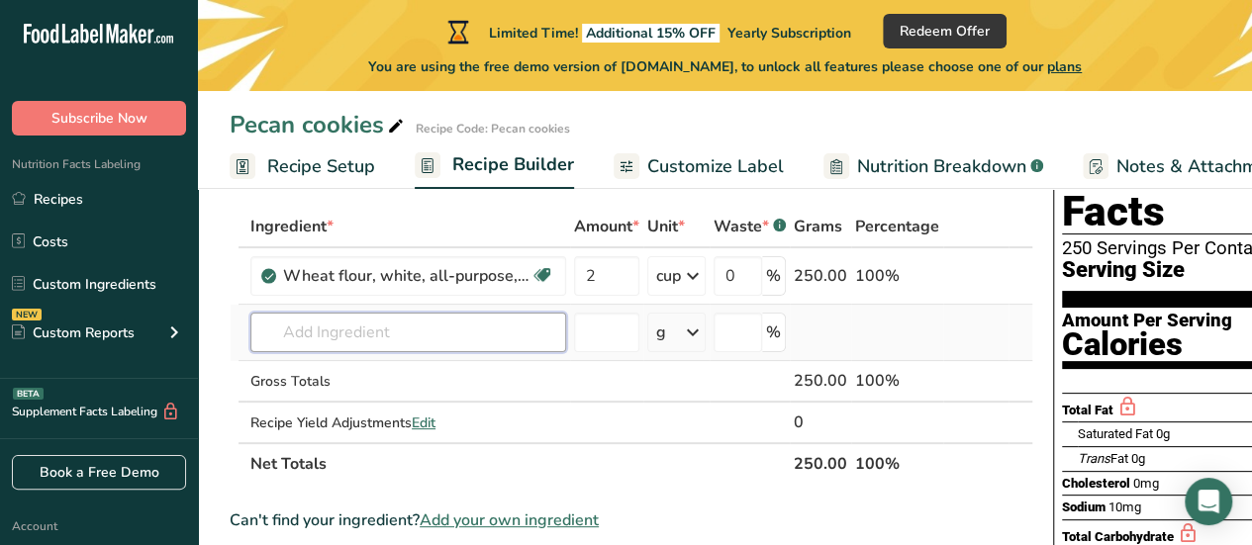
click at [503, 342] on input "text" at bounding box center [408, 333] width 316 height 40
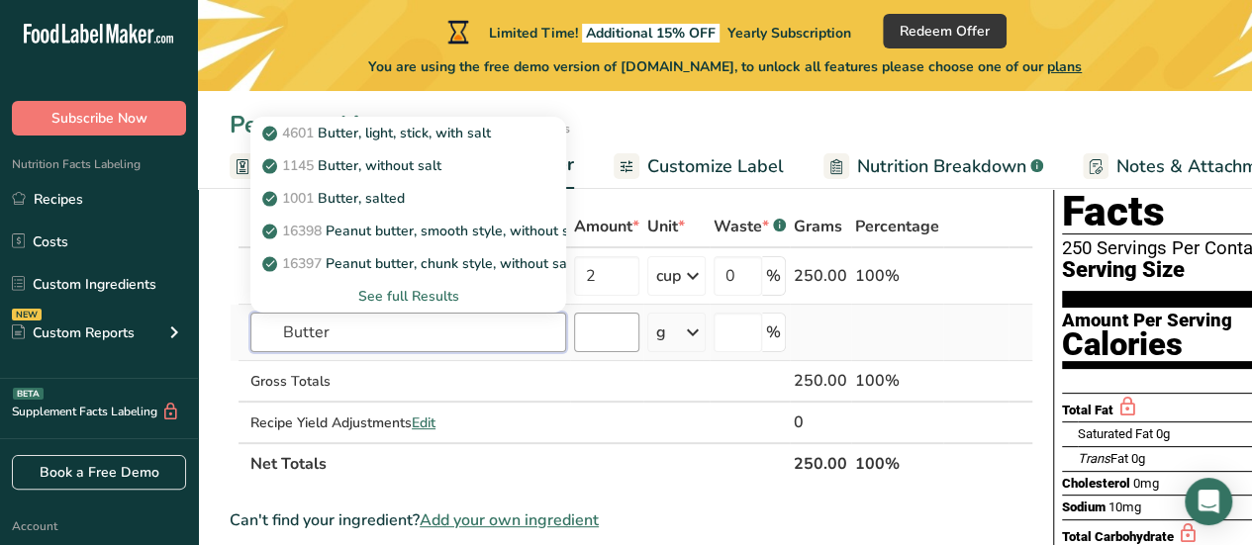
type input "Butter"
click at [618, 328] on input "number" at bounding box center [606, 333] width 65 height 40
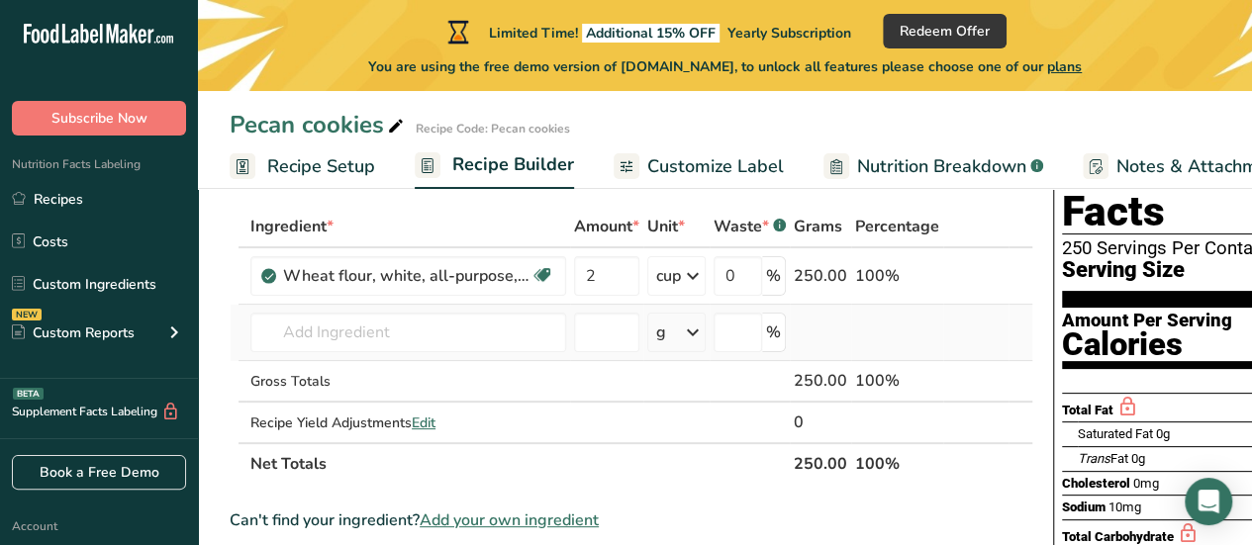
click at [694, 326] on icon at bounding box center [693, 333] width 24 height 36
click at [710, 484] on div "See more" at bounding box center [742, 489] width 166 height 21
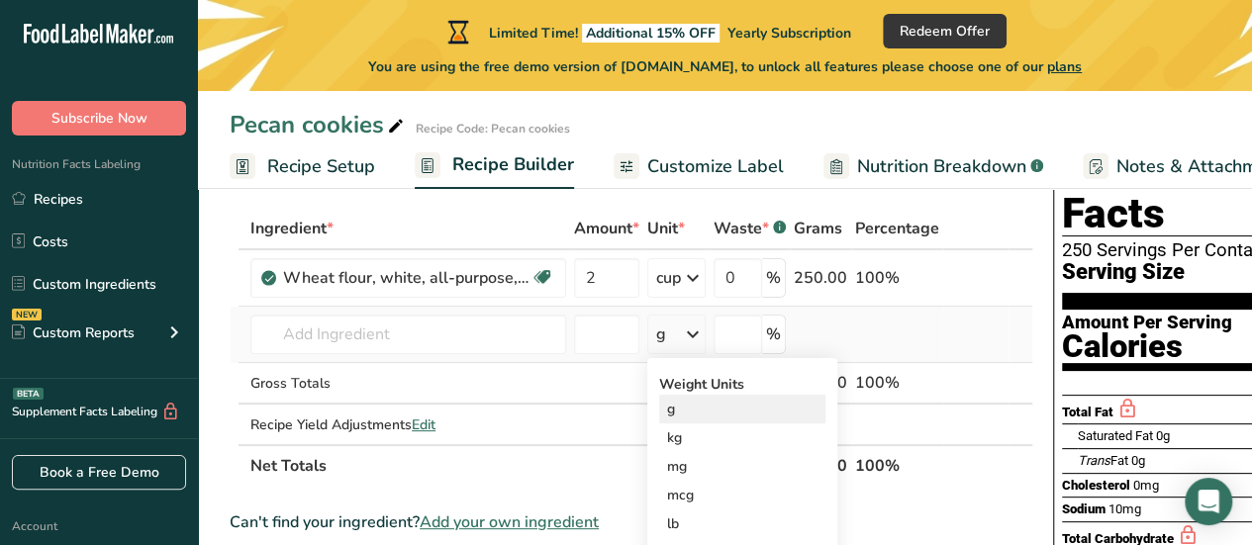
scroll to position [98, 0]
click at [687, 401] on div "g" at bounding box center [742, 408] width 166 height 29
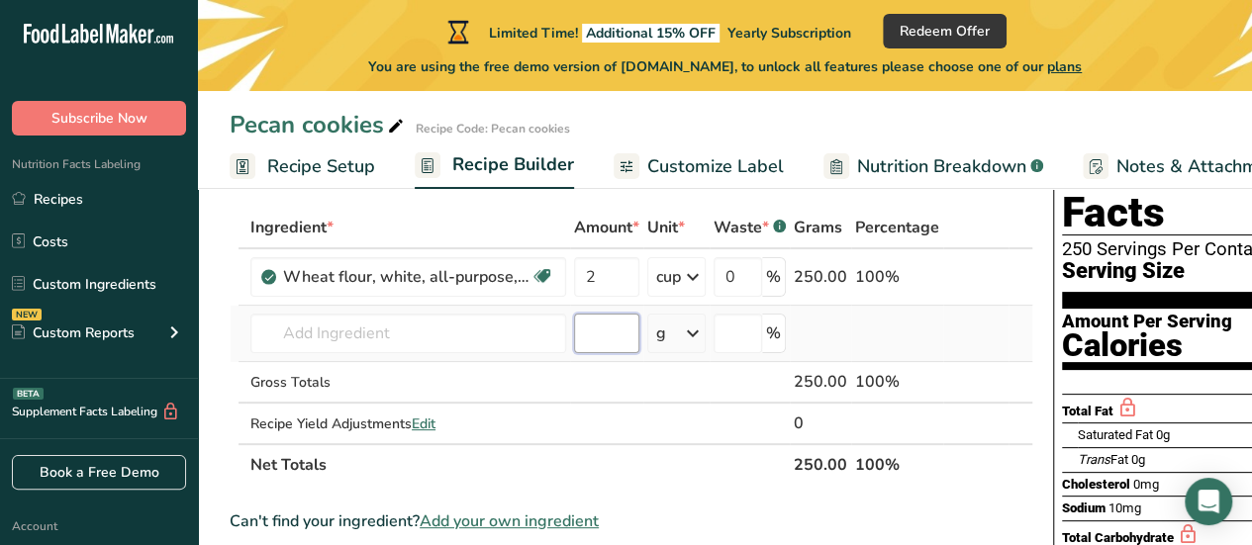
click at [587, 326] on input "number" at bounding box center [606, 334] width 65 height 40
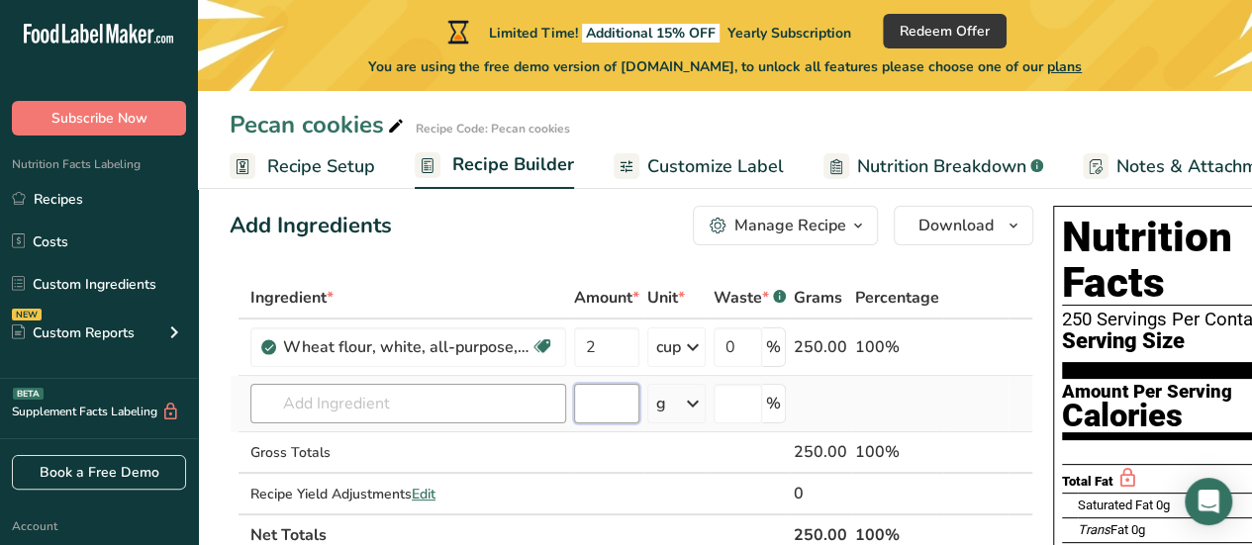
scroll to position [0, 0]
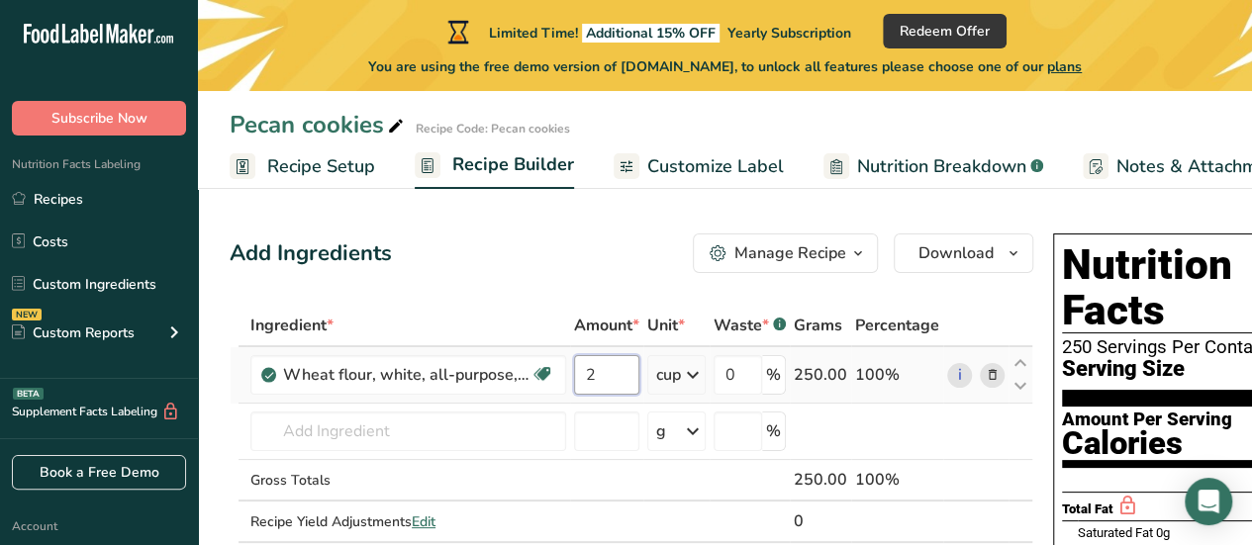
drag, startPoint x: 598, startPoint y: 369, endPoint x: 583, endPoint y: 369, distance: 14.8
click at [583, 369] on input "2" at bounding box center [606, 375] width 65 height 40
type input "4"
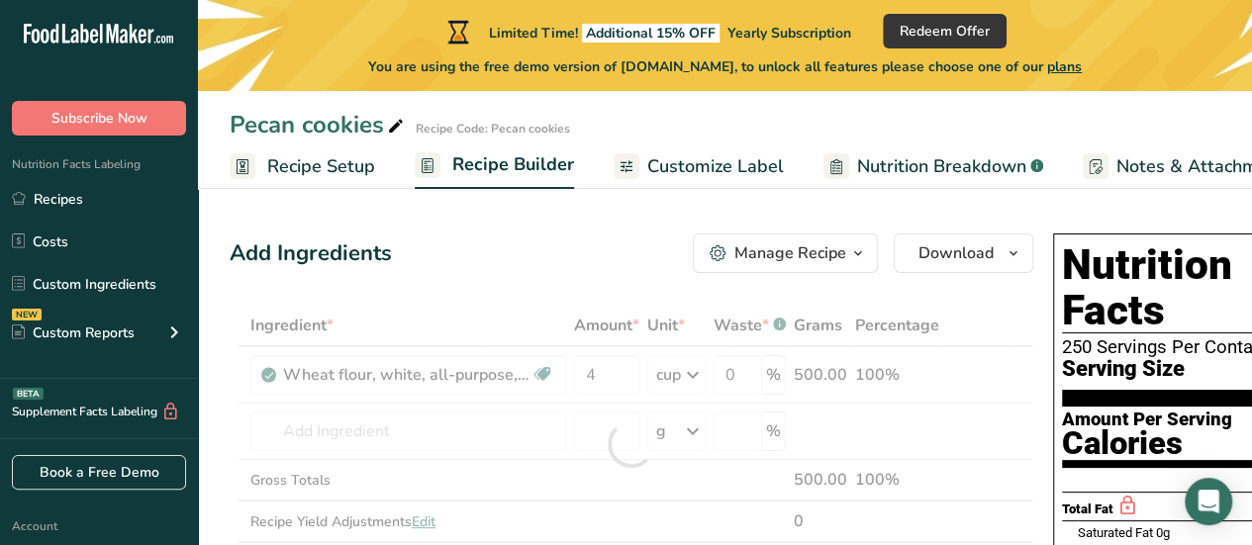
click at [546, 259] on div "Add Ingredients Manage Recipe Delete Recipe Duplicate Recipe Scale Recipe Save …" at bounding box center [632, 254] width 804 height 40
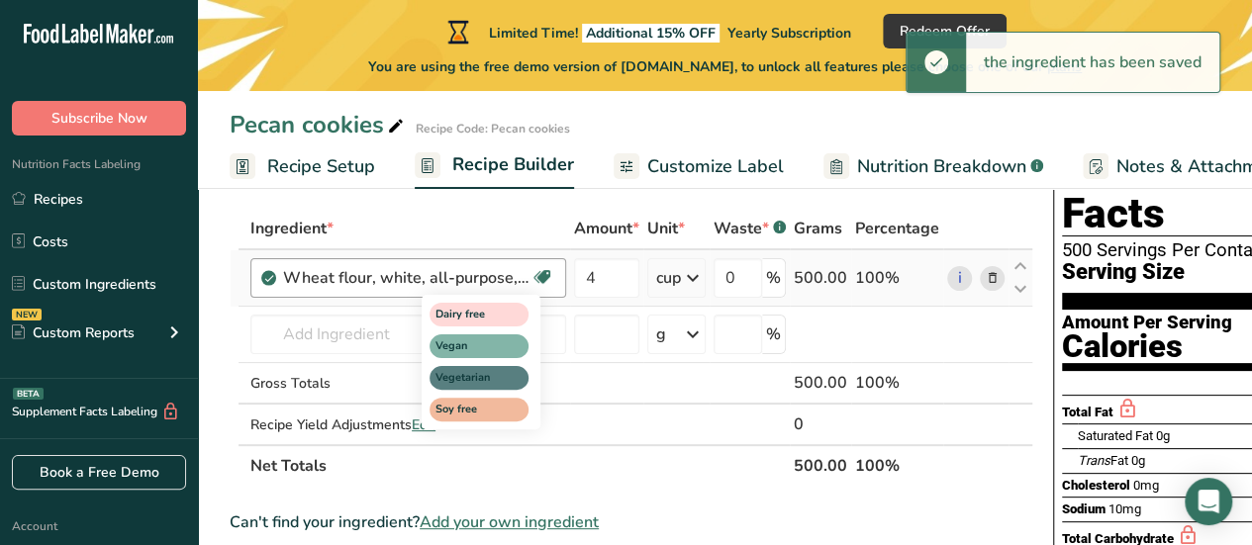
scroll to position [97, 0]
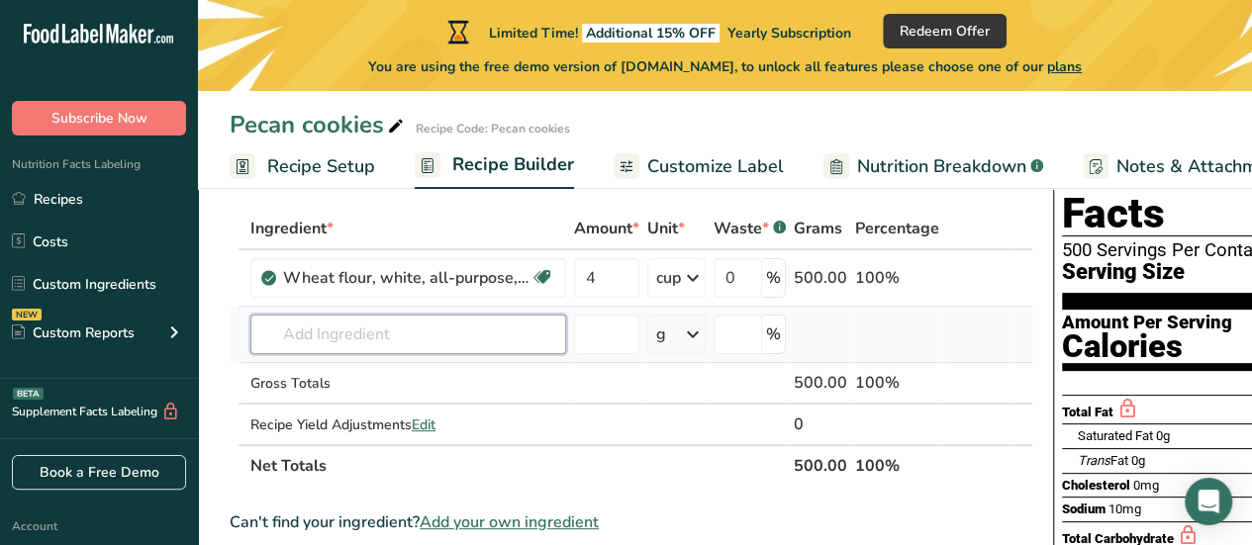
click at [417, 334] on input "text" at bounding box center [408, 335] width 316 height 40
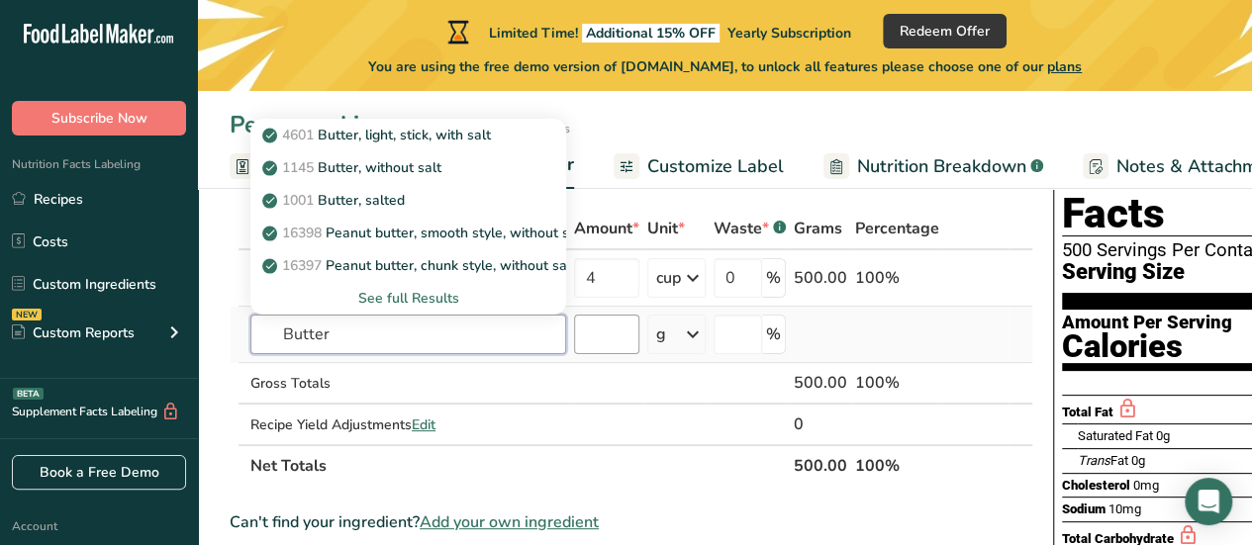
type input "Butter"
click at [602, 337] on input "number" at bounding box center [606, 335] width 65 height 40
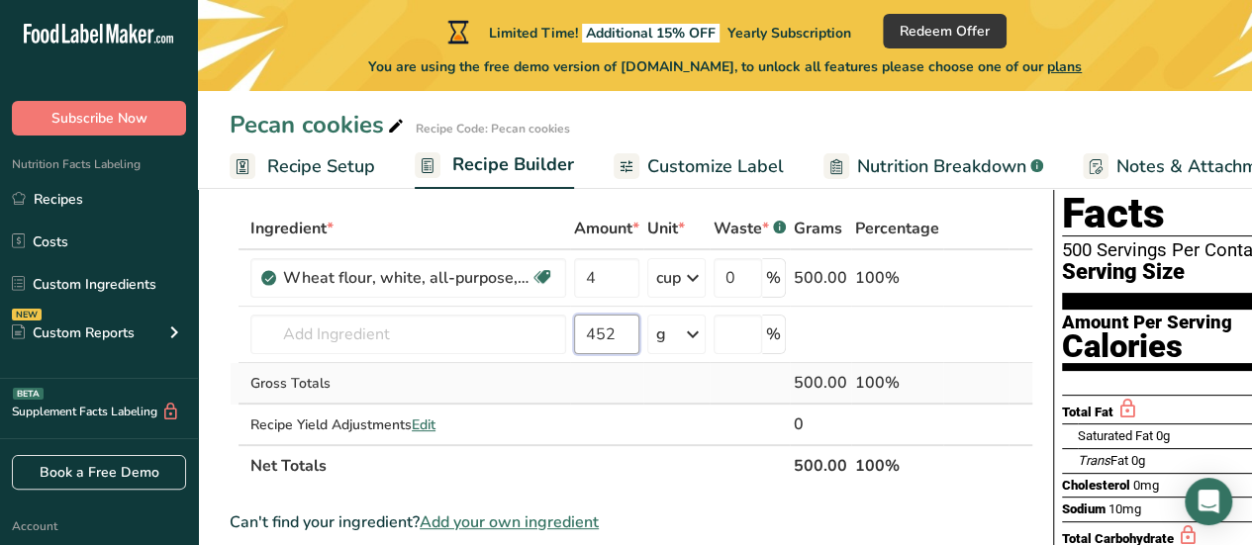
type input "452"
click at [646, 389] on td at bounding box center [676, 384] width 66 height 42
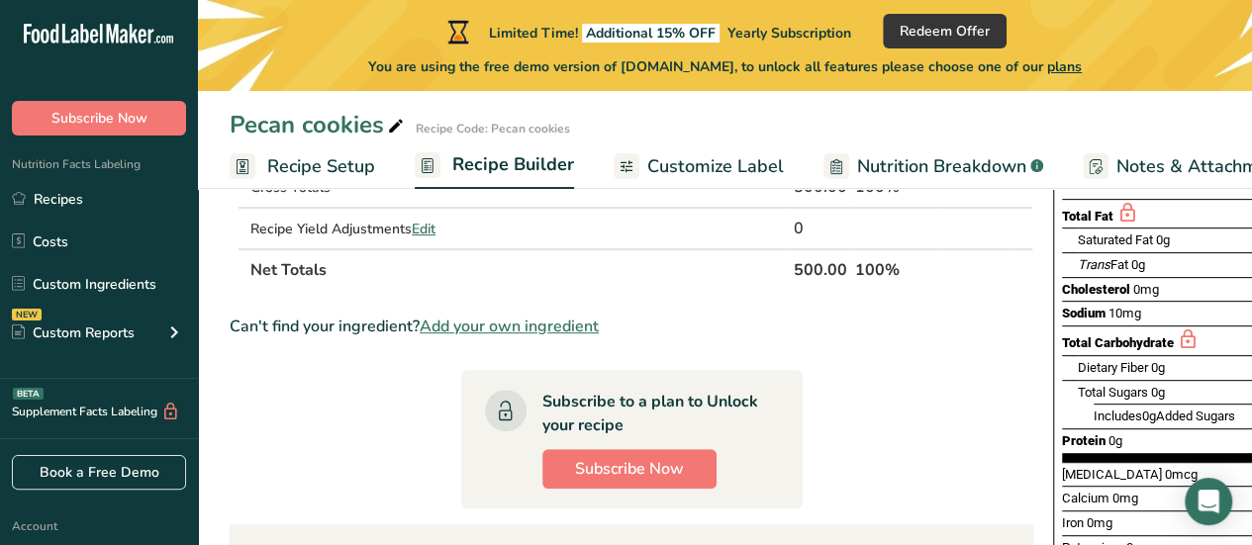
scroll to position [294, 0]
click at [908, 367] on section "Ingredient * Amount * Unit * Waste * .a-a{fill:#347362;}.b-a{fill:#fff;} Grams …" at bounding box center [632, 436] width 804 height 850
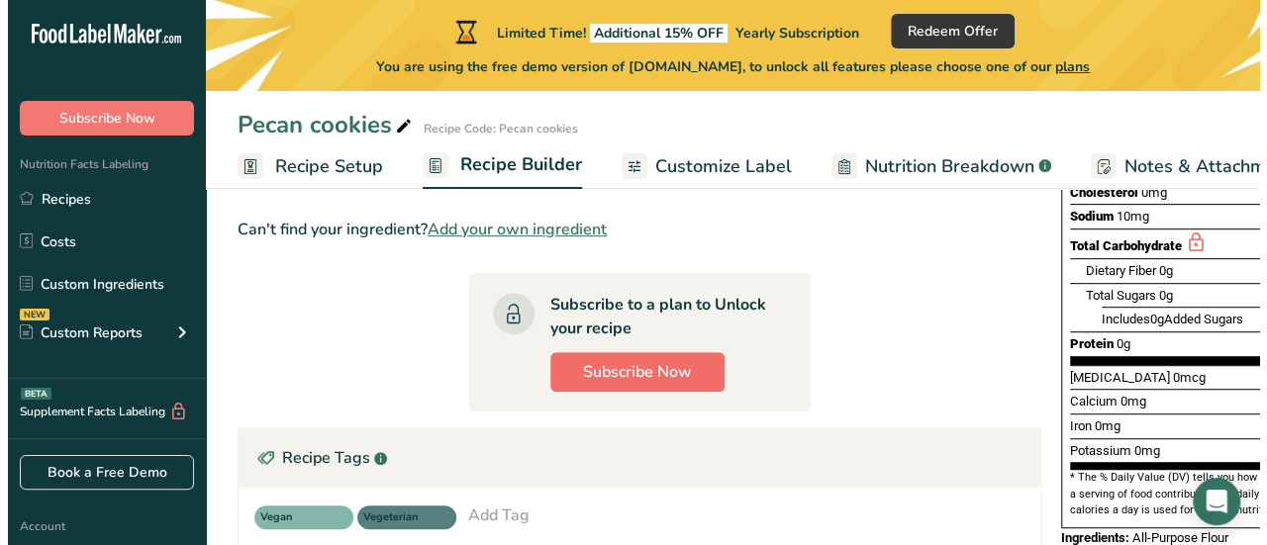
scroll to position [391, 0]
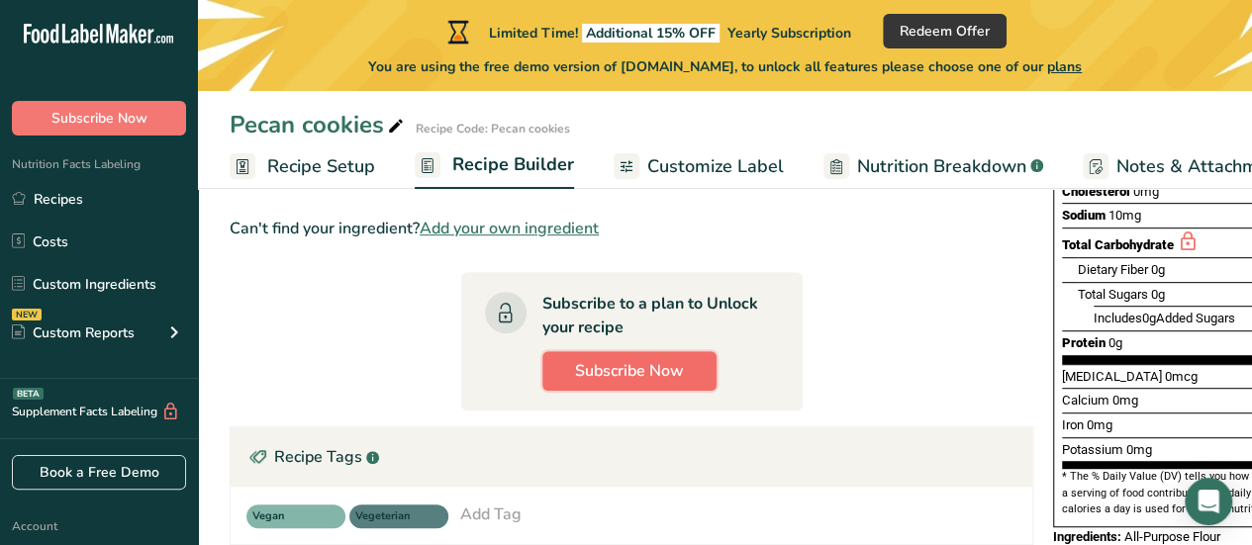
click at [610, 359] on span "Subscribe Now" at bounding box center [629, 371] width 109 height 24
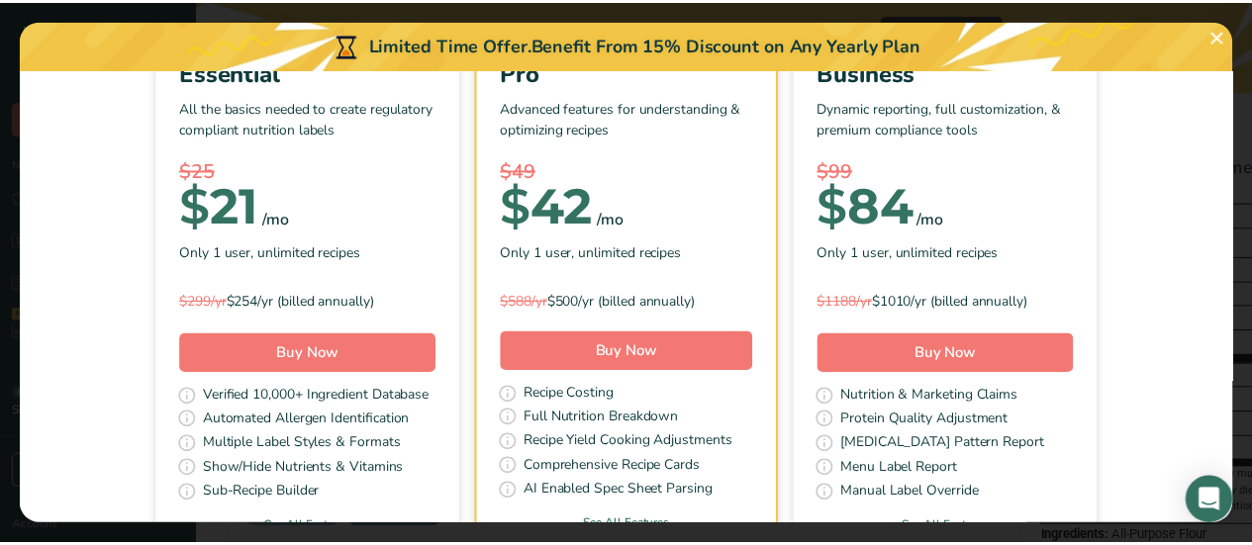
scroll to position [197, 0]
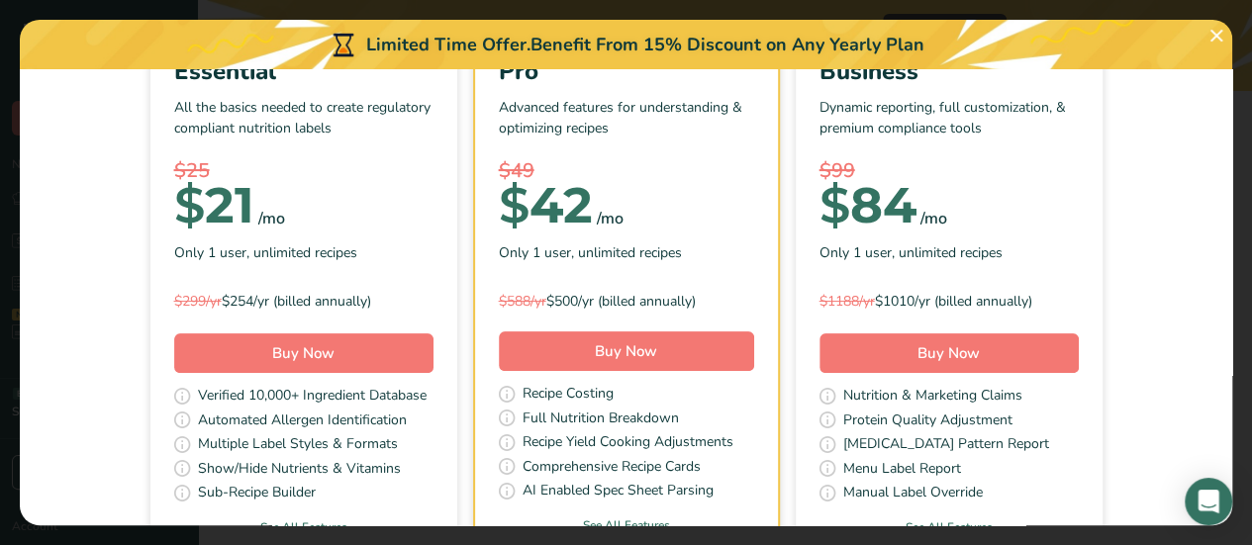
scroll to position [323, 0]
